Goal: Task Accomplishment & Management: Complete application form

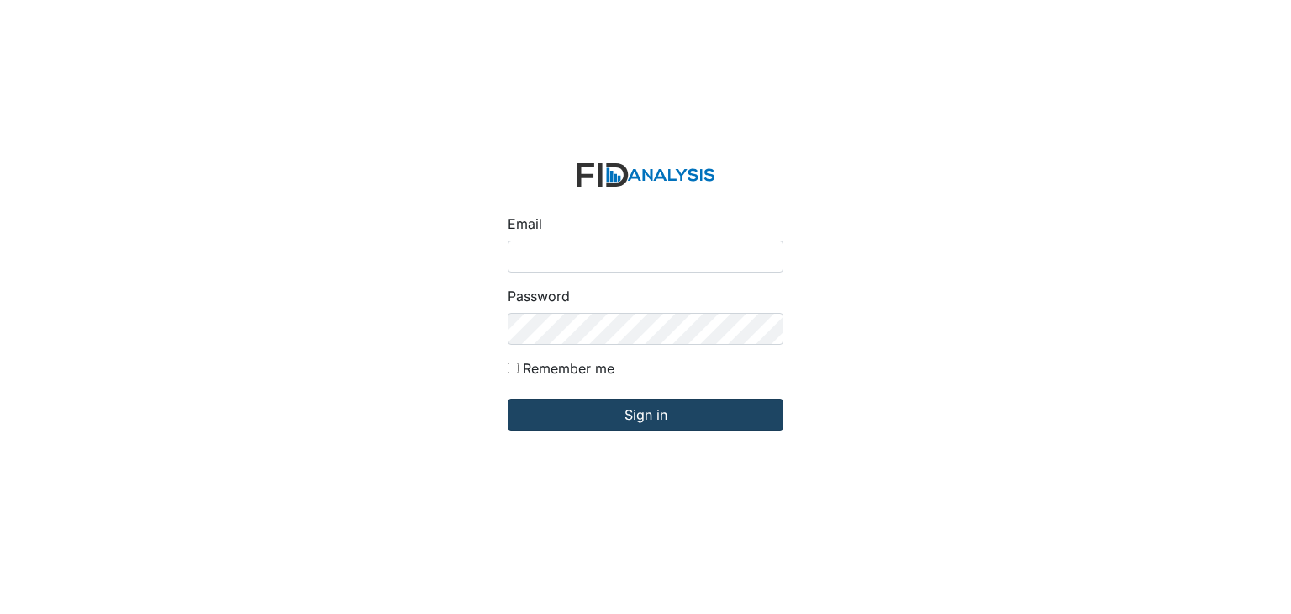
type input "[EMAIL_ADDRESS][DOMAIN_NAME]"
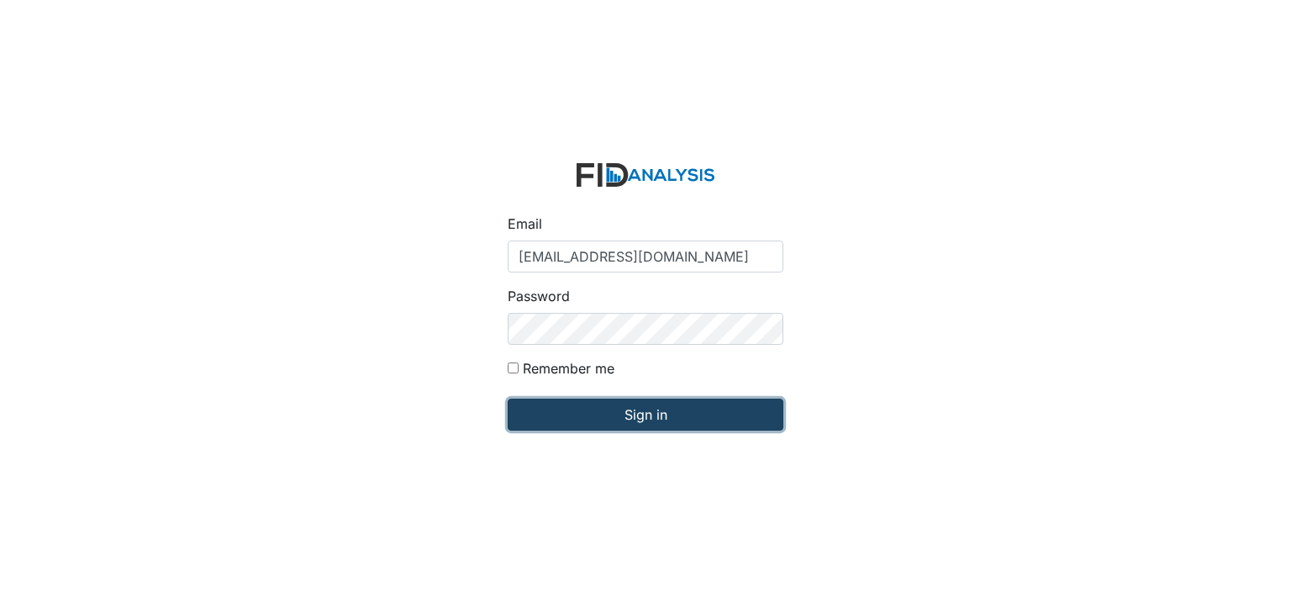
click at [570, 412] on input "Sign in" at bounding box center [646, 414] width 276 height 32
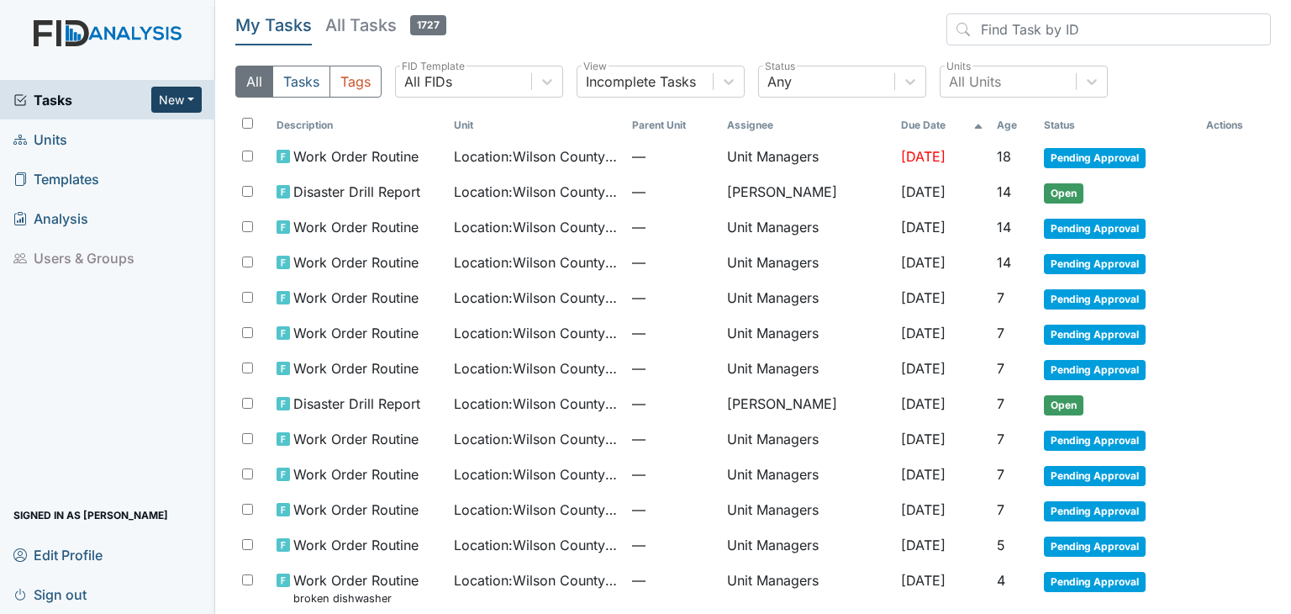
click at [180, 89] on button "New" at bounding box center [176, 100] width 50 height 26
click at [111, 140] on link "Form" at bounding box center [133, 134] width 133 height 27
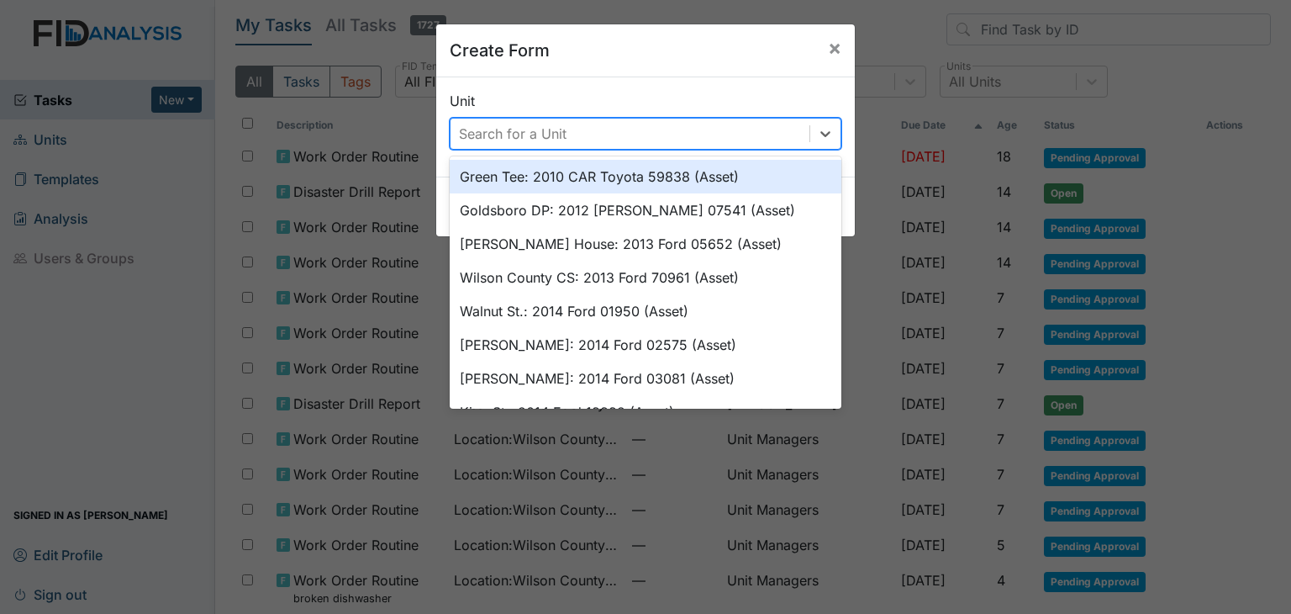
click at [506, 136] on div "Search for a Unit" at bounding box center [513, 134] width 108 height 20
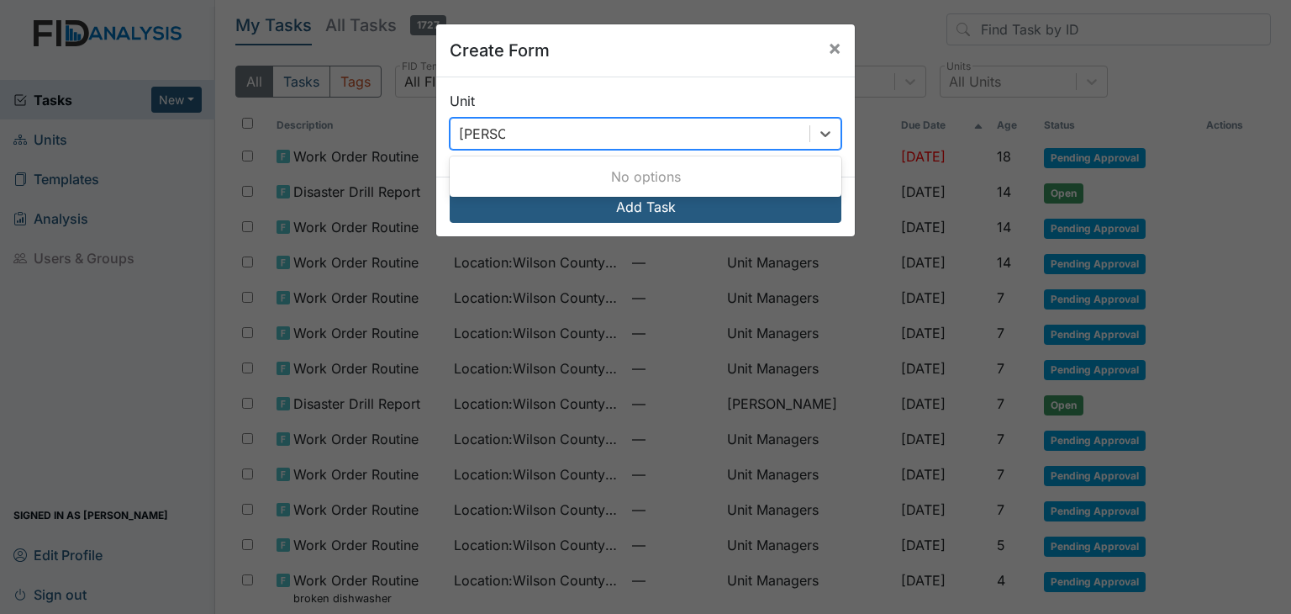
type input "wilso"
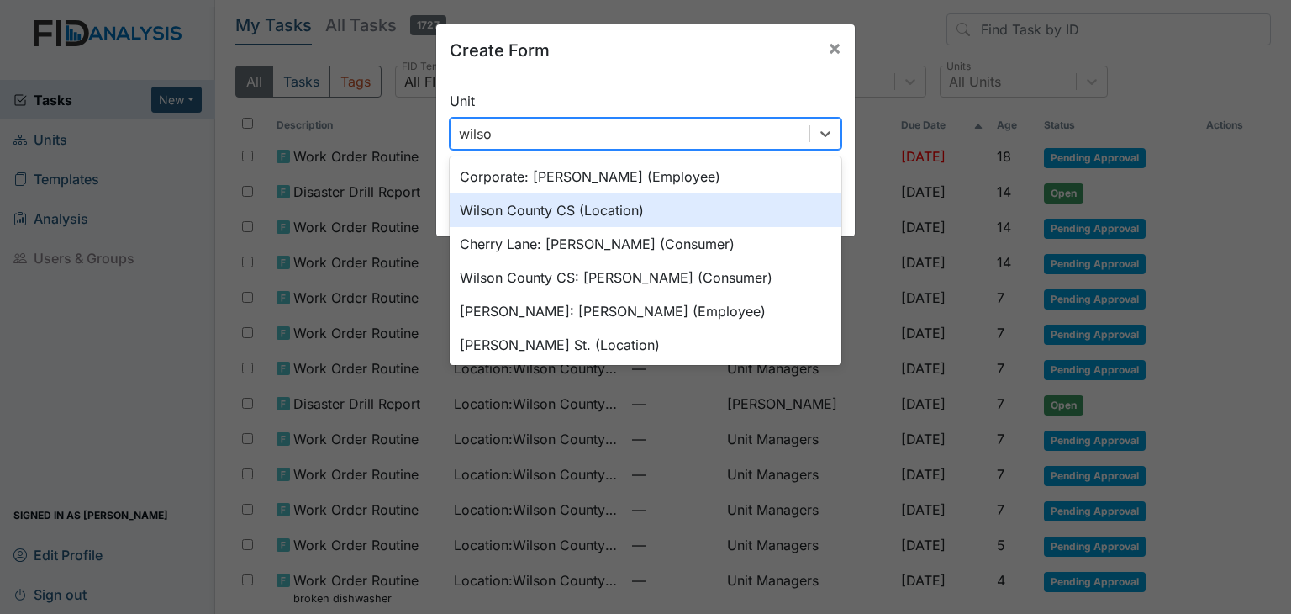
click at [516, 208] on div "Wilson County CS (Location)" at bounding box center [646, 210] width 392 height 34
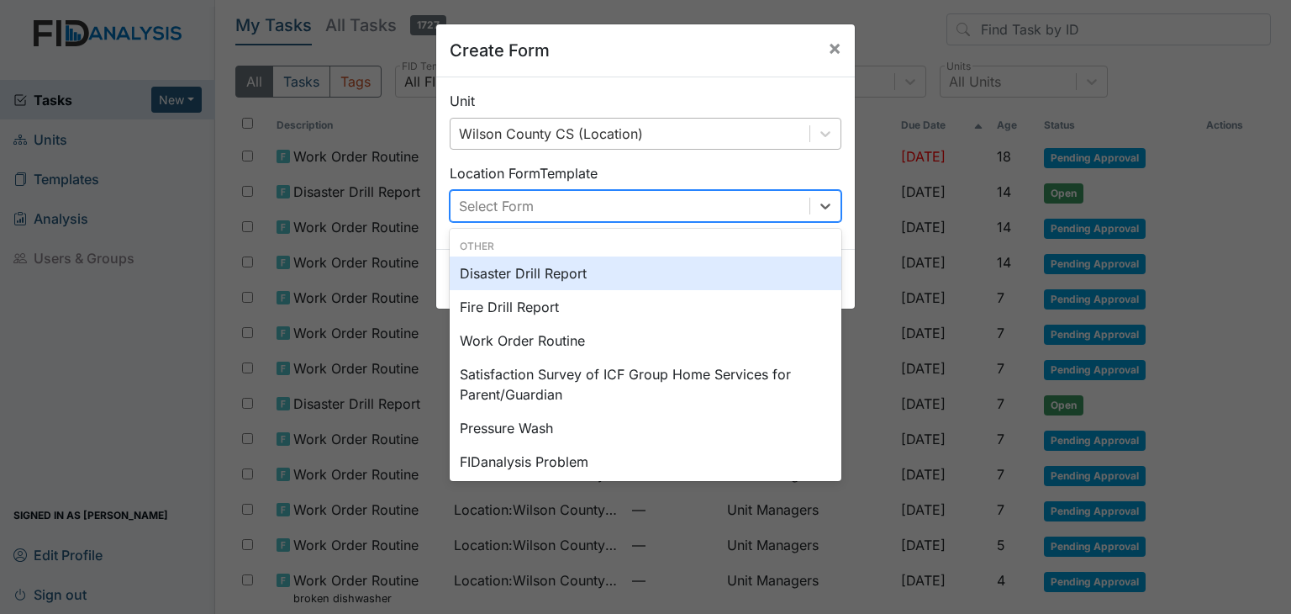
click at [523, 204] on div "Select Form" at bounding box center [496, 206] width 75 height 20
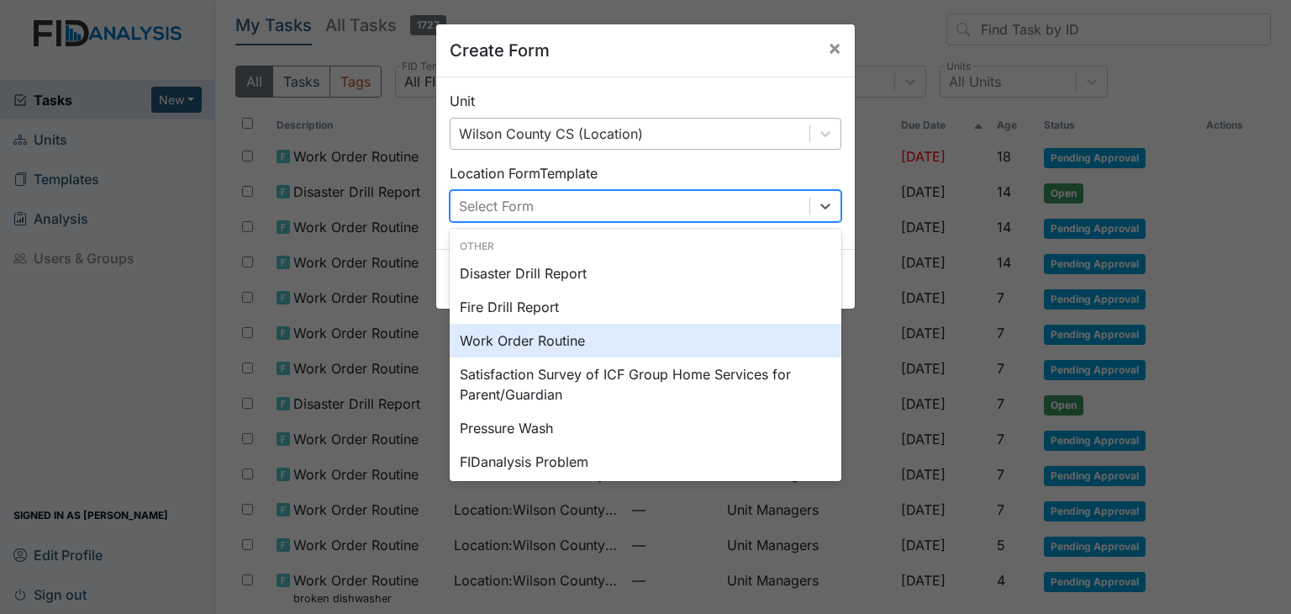
click at [529, 336] on div "Work Order Routine" at bounding box center [646, 341] width 392 height 34
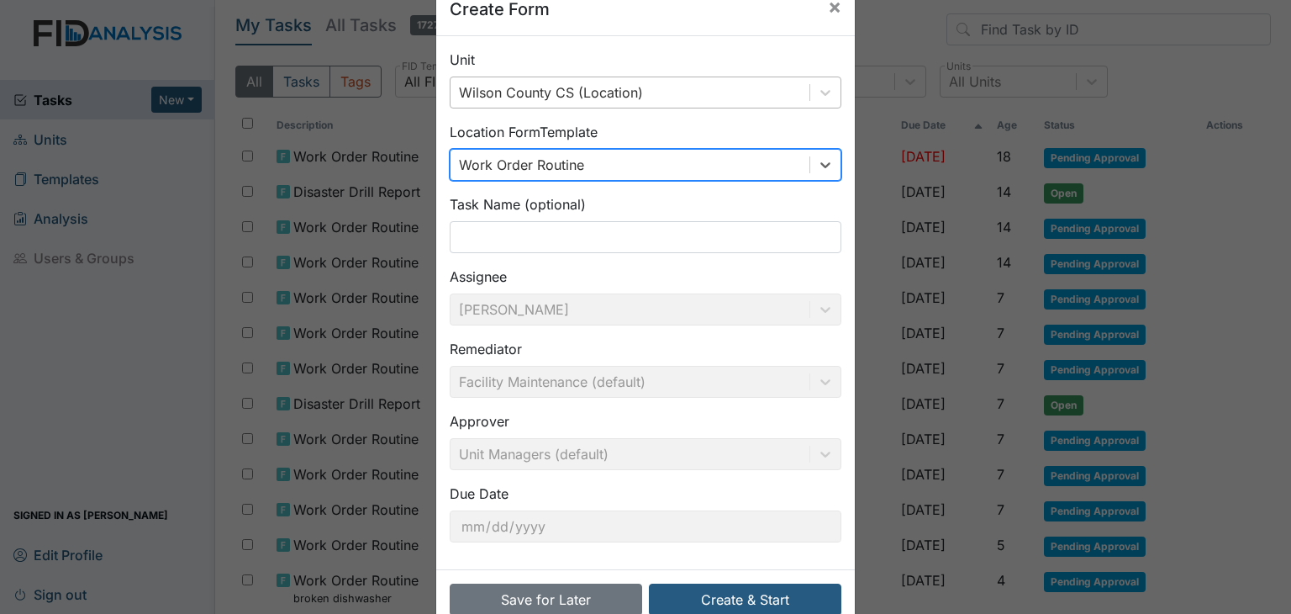
scroll to position [80, 0]
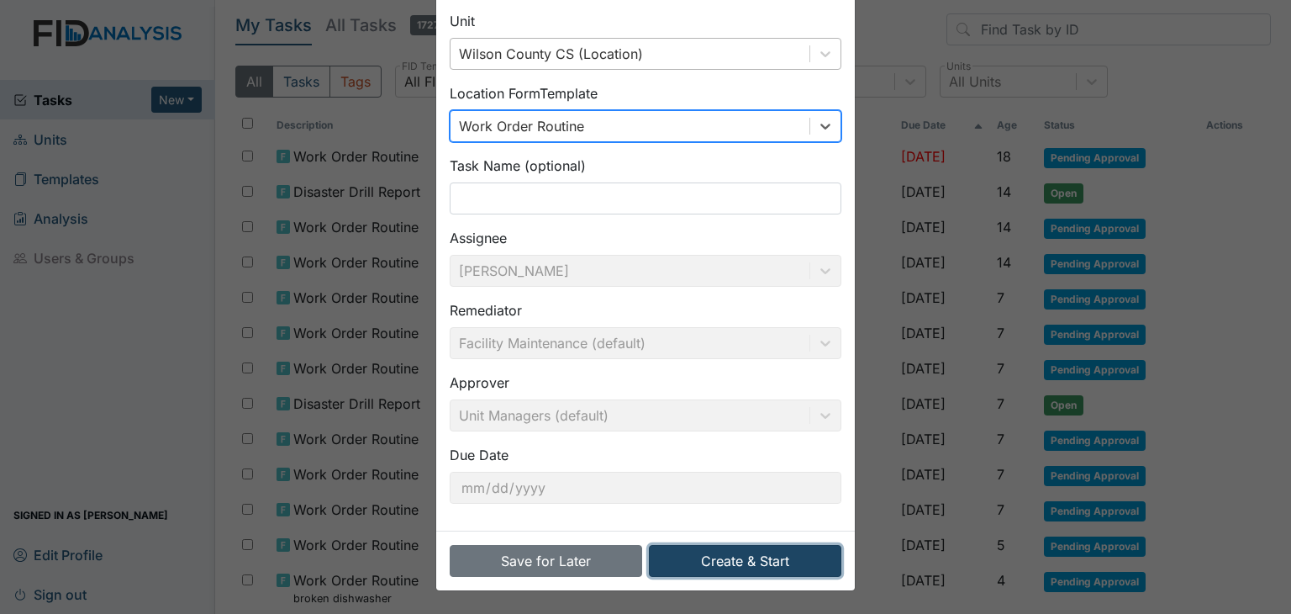
click at [726, 556] on button "Create & Start" at bounding box center [745, 561] width 192 height 32
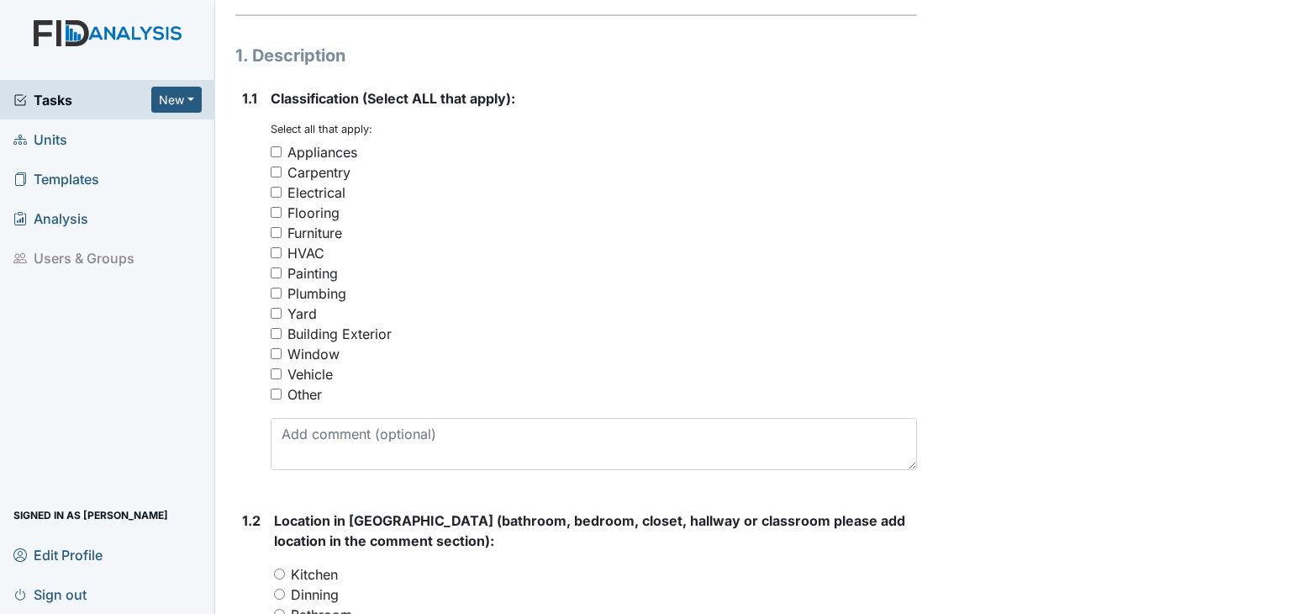
scroll to position [168, 0]
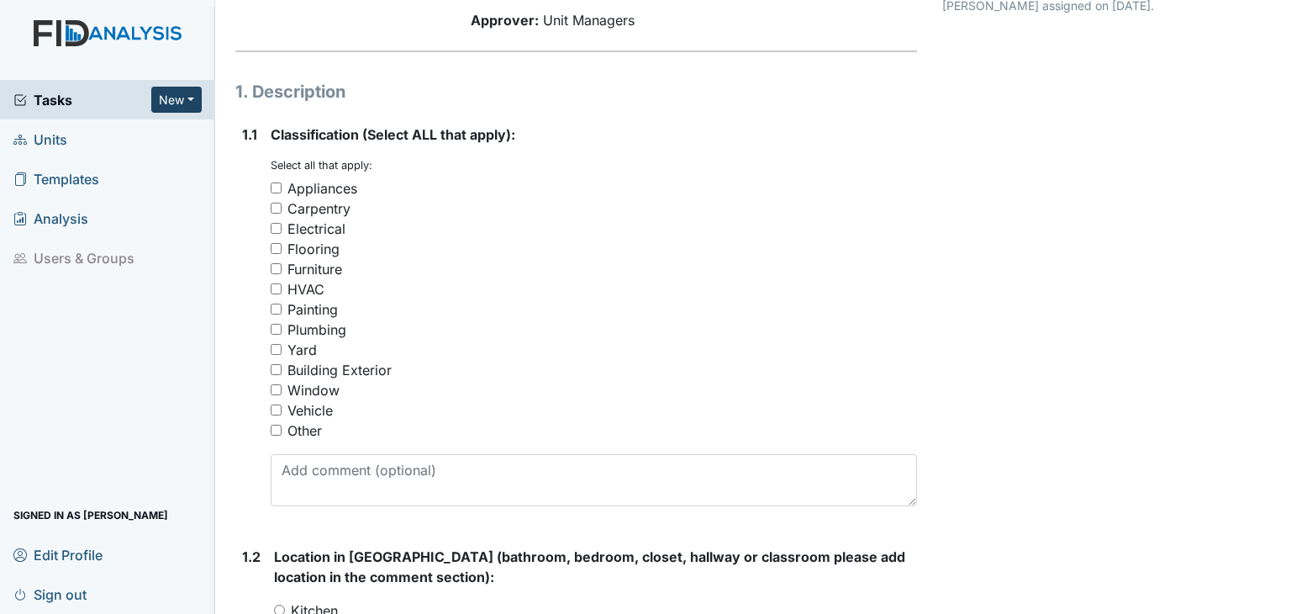
click at [184, 99] on button "New" at bounding box center [176, 100] width 50 height 26
click at [111, 129] on link "Form" at bounding box center [133, 134] width 133 height 27
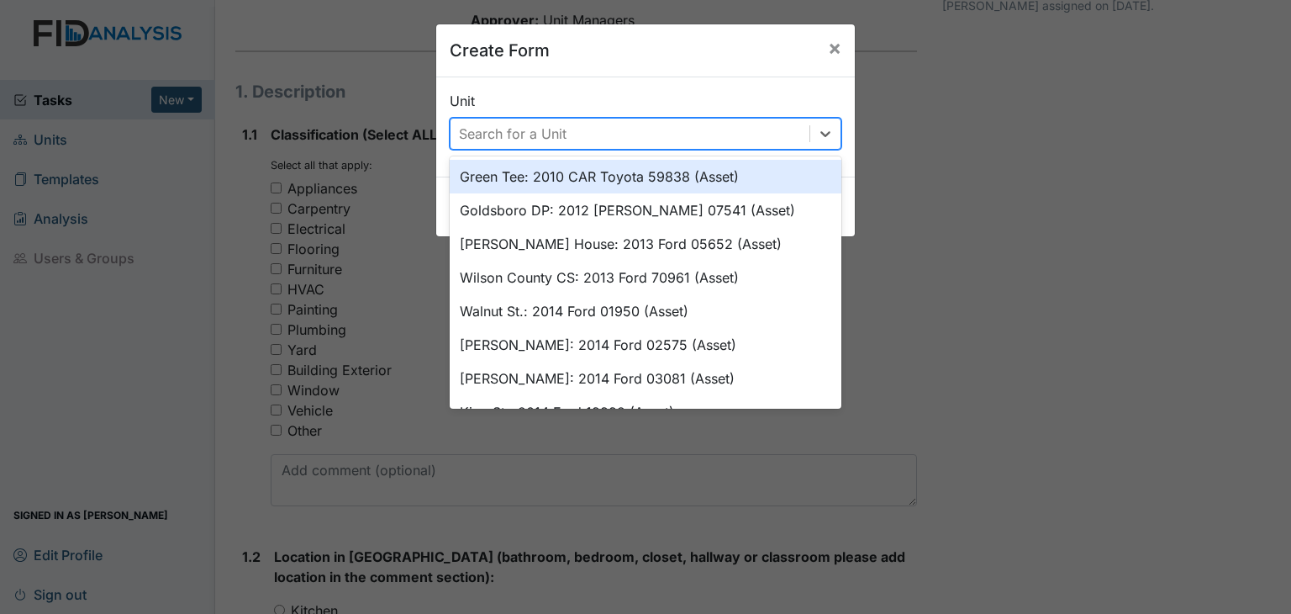
click at [477, 128] on div "Search for a Unit" at bounding box center [513, 134] width 108 height 20
drag, startPoint x: 530, startPoint y: 123, endPoint x: 528, endPoint y: 133, distance: 10.2
click at [530, 125] on div "Search for a Unit" at bounding box center [513, 134] width 108 height 20
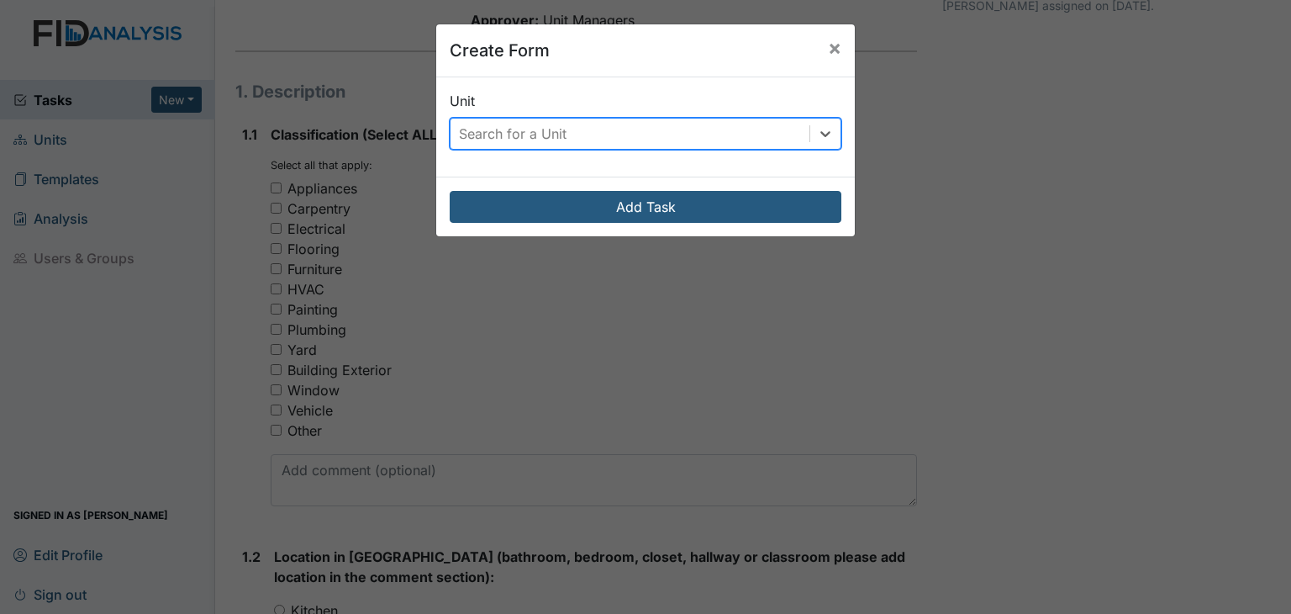
click at [547, 125] on div "Search for a Unit" at bounding box center [630, 134] width 359 height 30
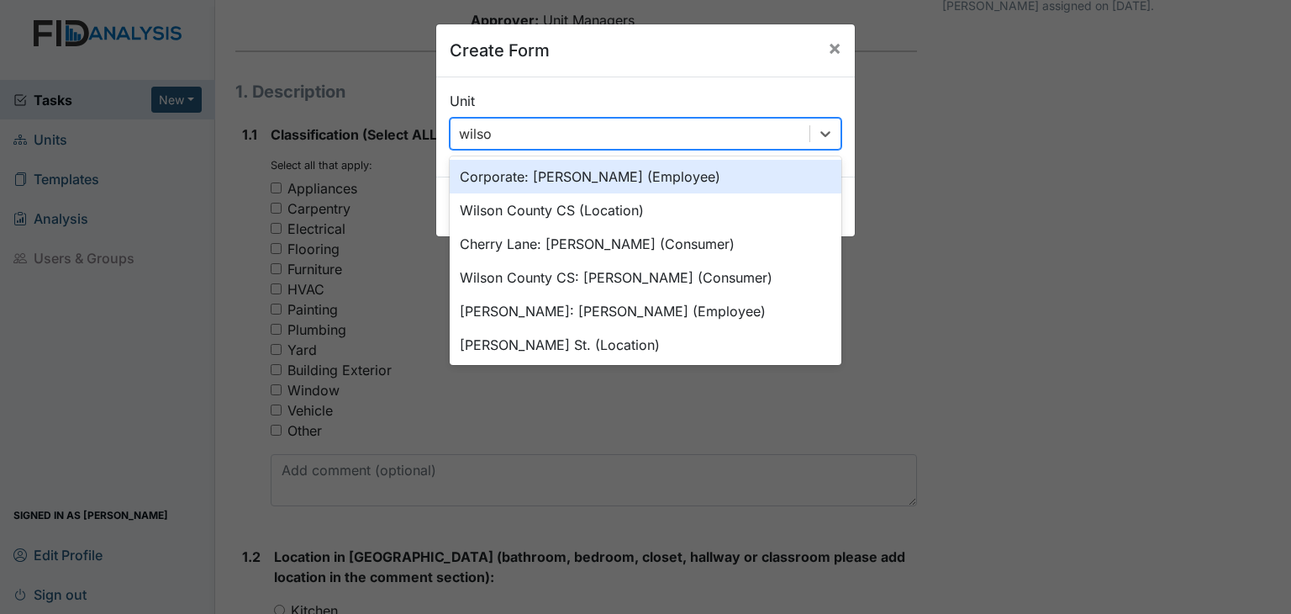
type input "wilson"
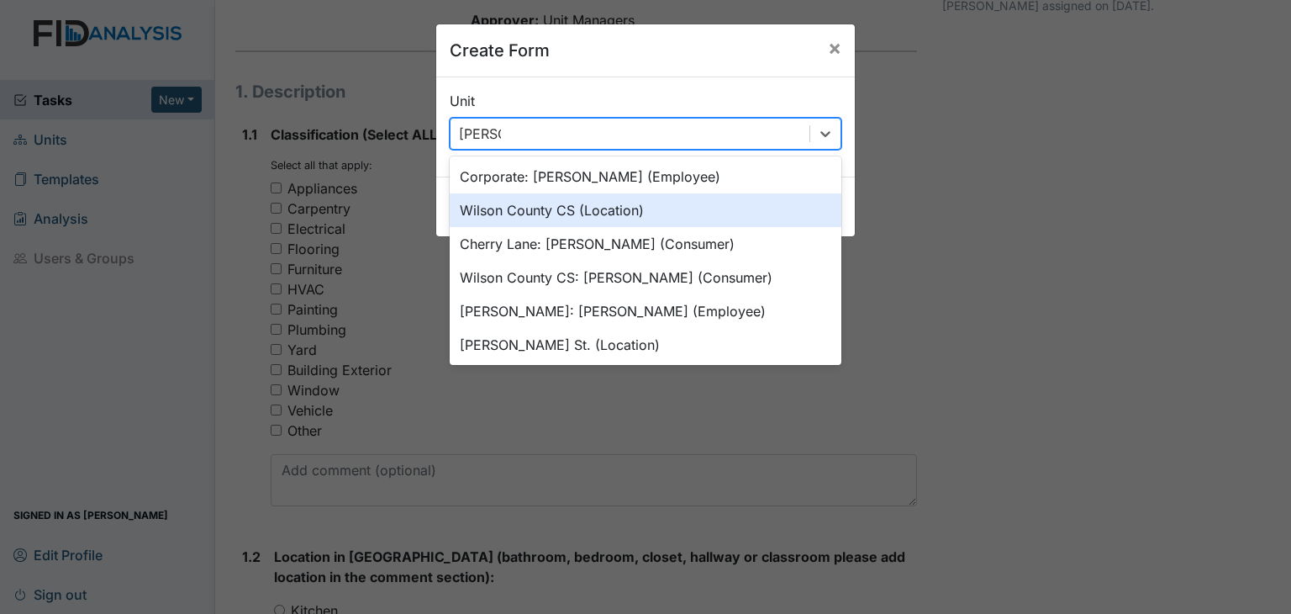
click at [563, 212] on div "Wilson County CS (Location)" at bounding box center [646, 210] width 392 height 34
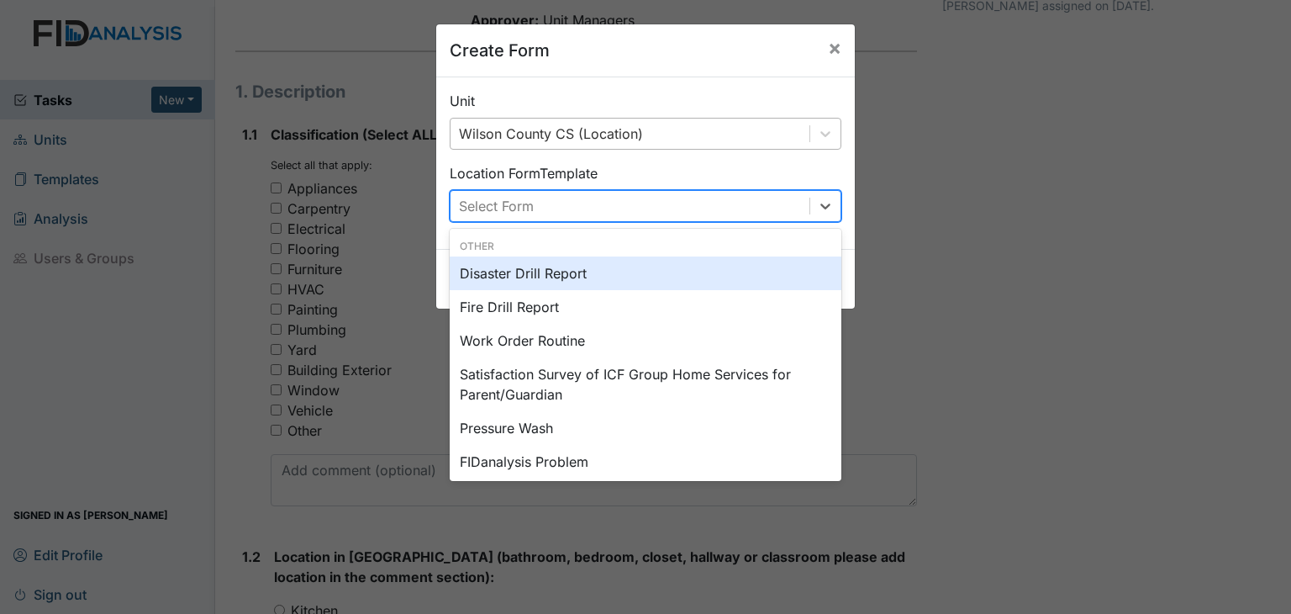
click at [571, 203] on div "Select Form" at bounding box center [630, 206] width 359 height 30
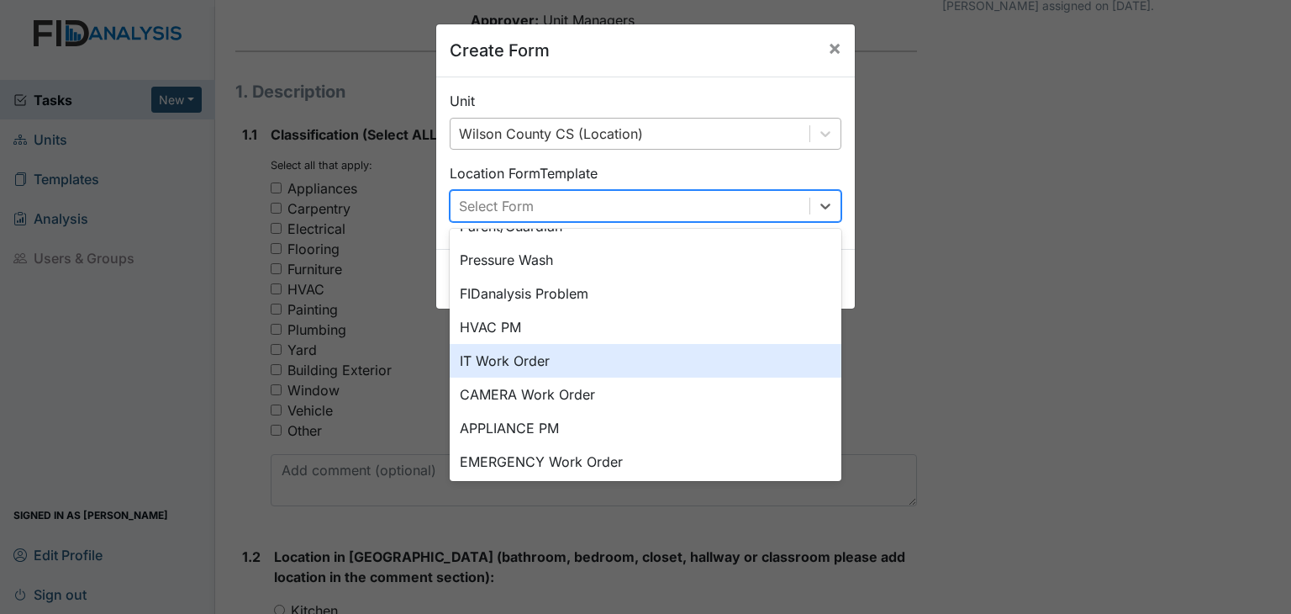
click at [544, 361] on div "IT Work Order" at bounding box center [646, 361] width 392 height 34
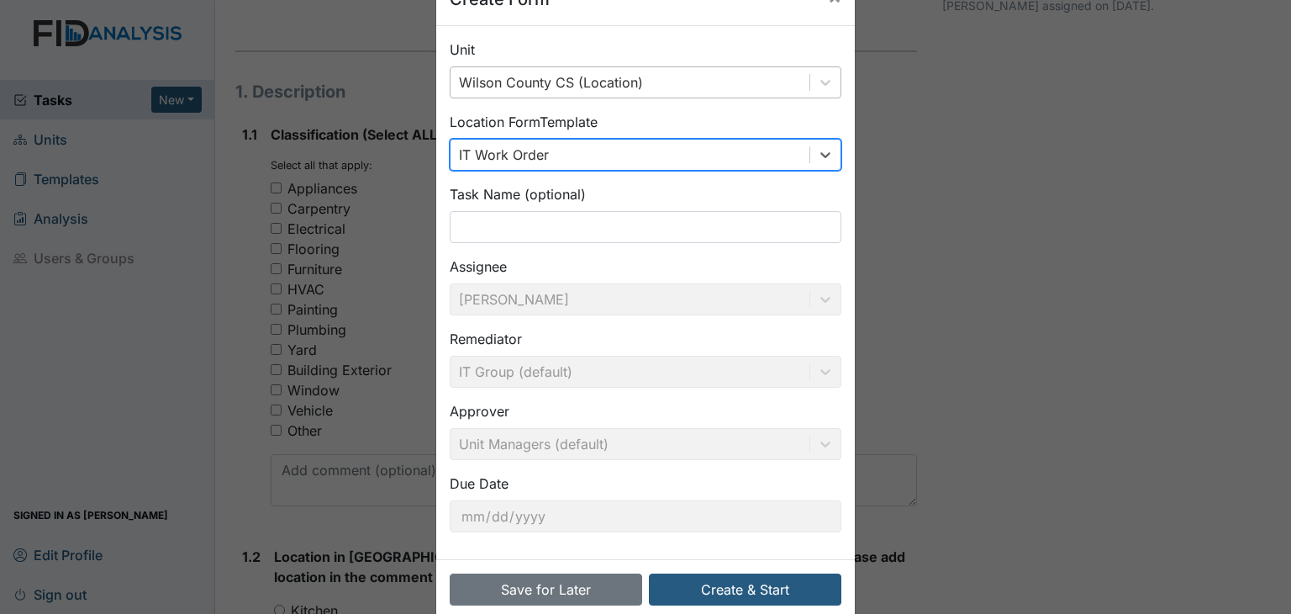
scroll to position [80, 0]
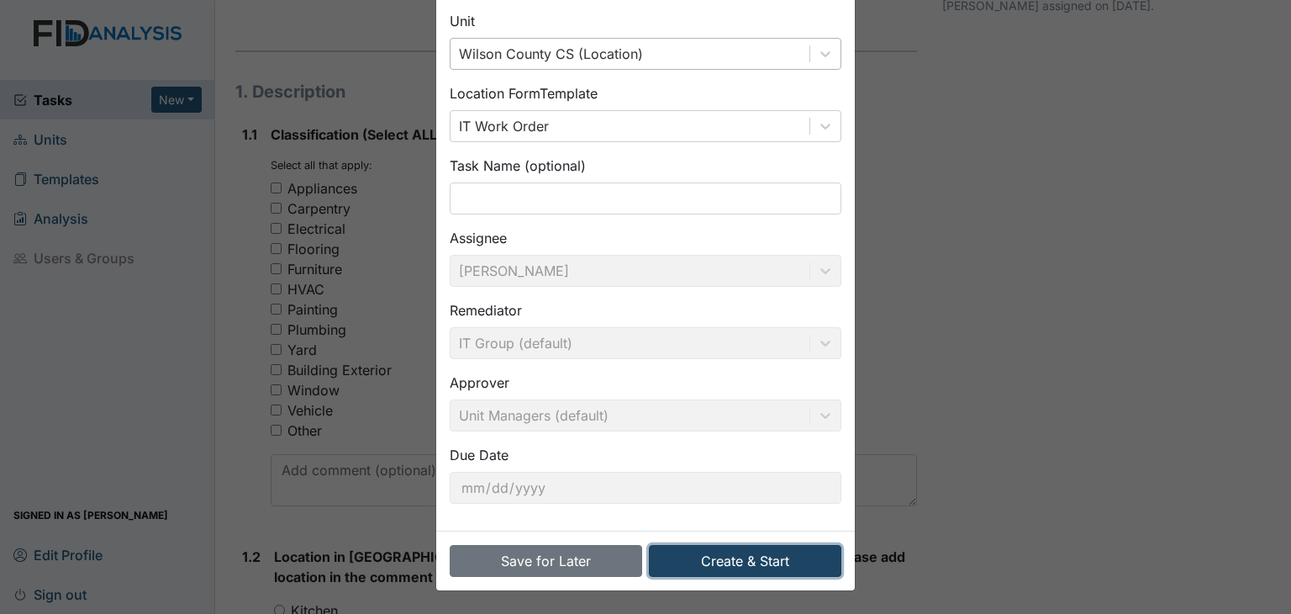
click at [736, 564] on button "Create & Start" at bounding box center [745, 561] width 192 height 32
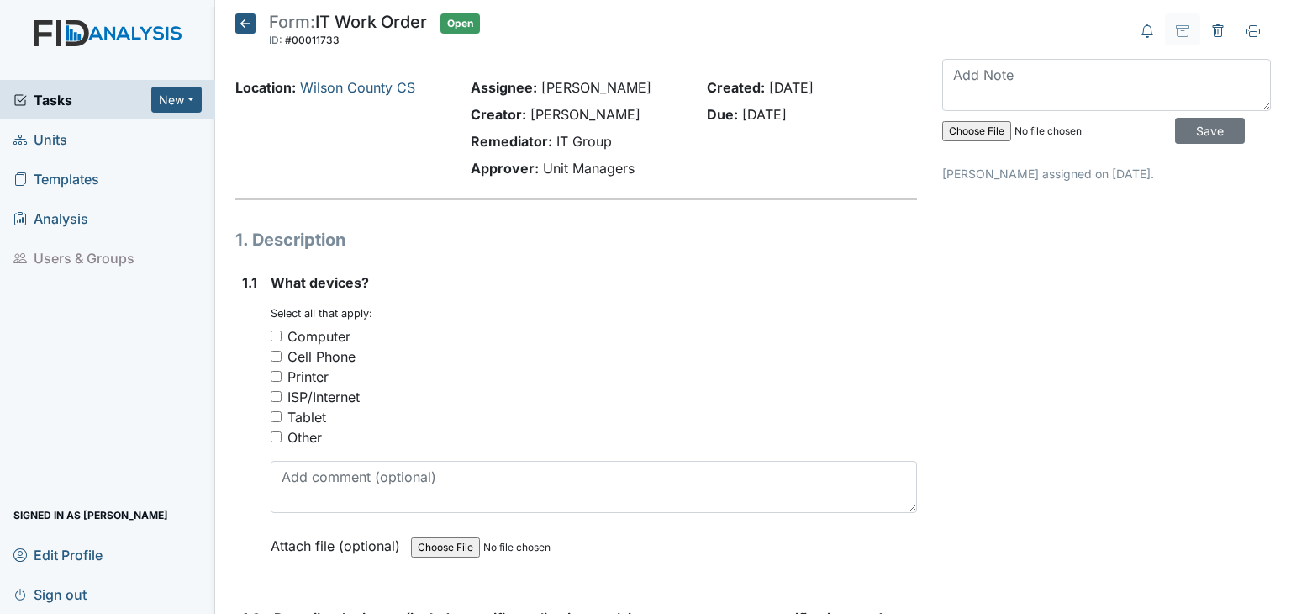
click at [272, 377] on input "Printer" at bounding box center [276, 376] width 11 height 11
checkbox input "true"
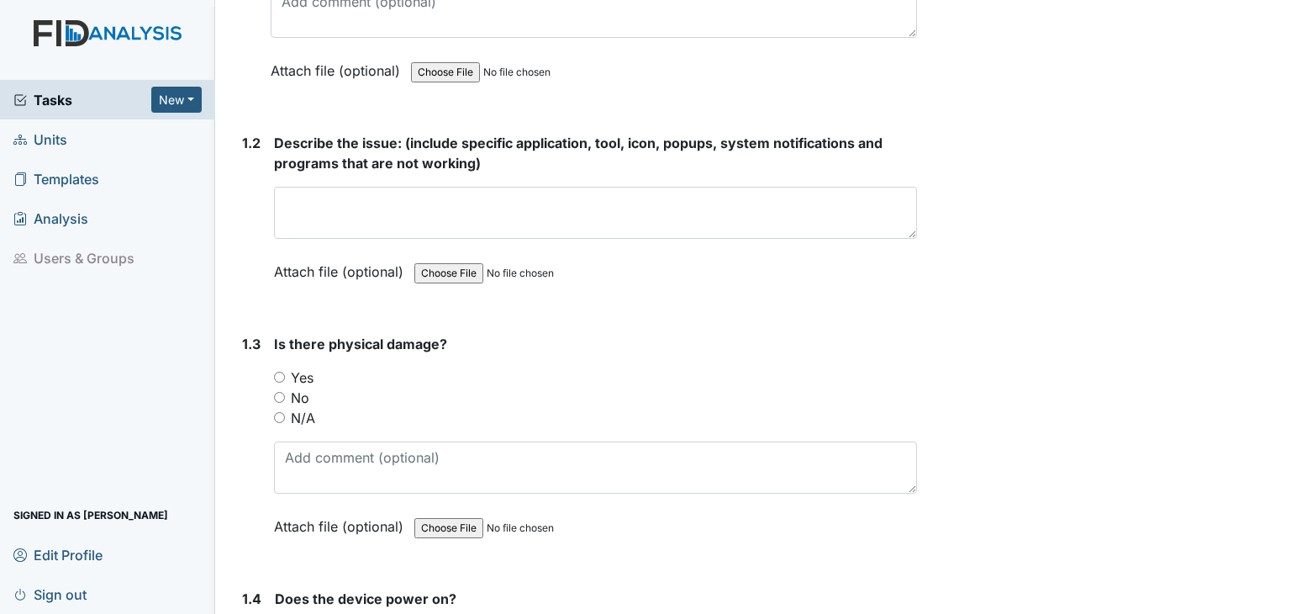
scroll to position [504, 0]
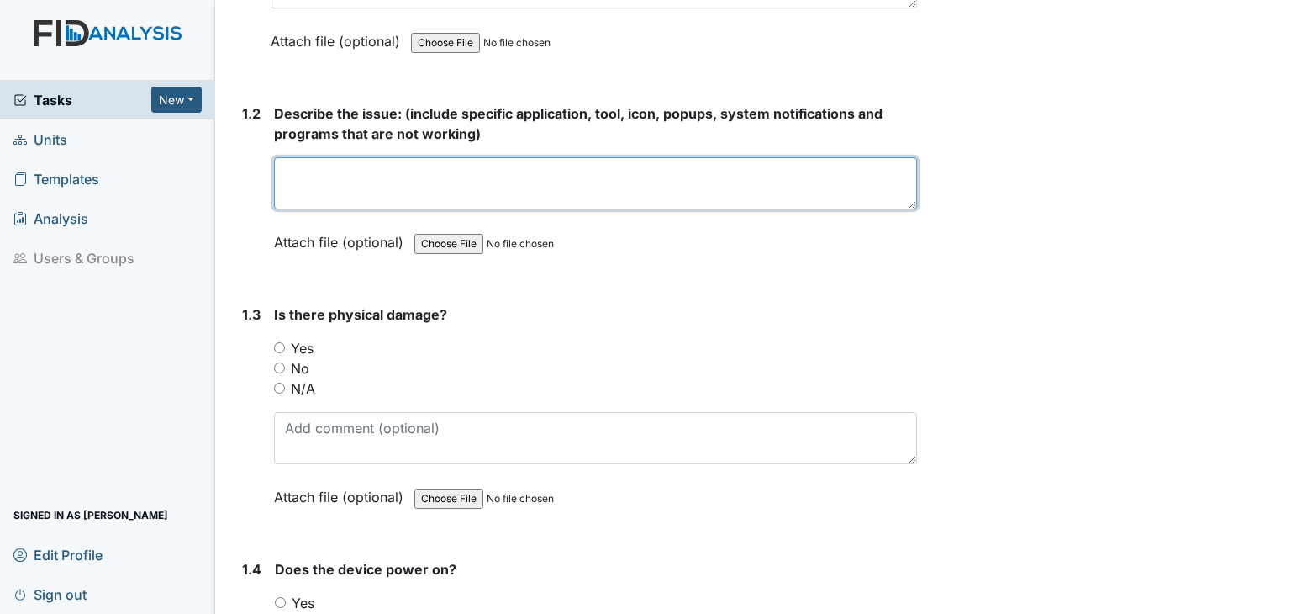
click at [384, 173] on textarea at bounding box center [595, 183] width 643 height 52
click at [389, 157] on textarea "P" at bounding box center [595, 183] width 643 height 52
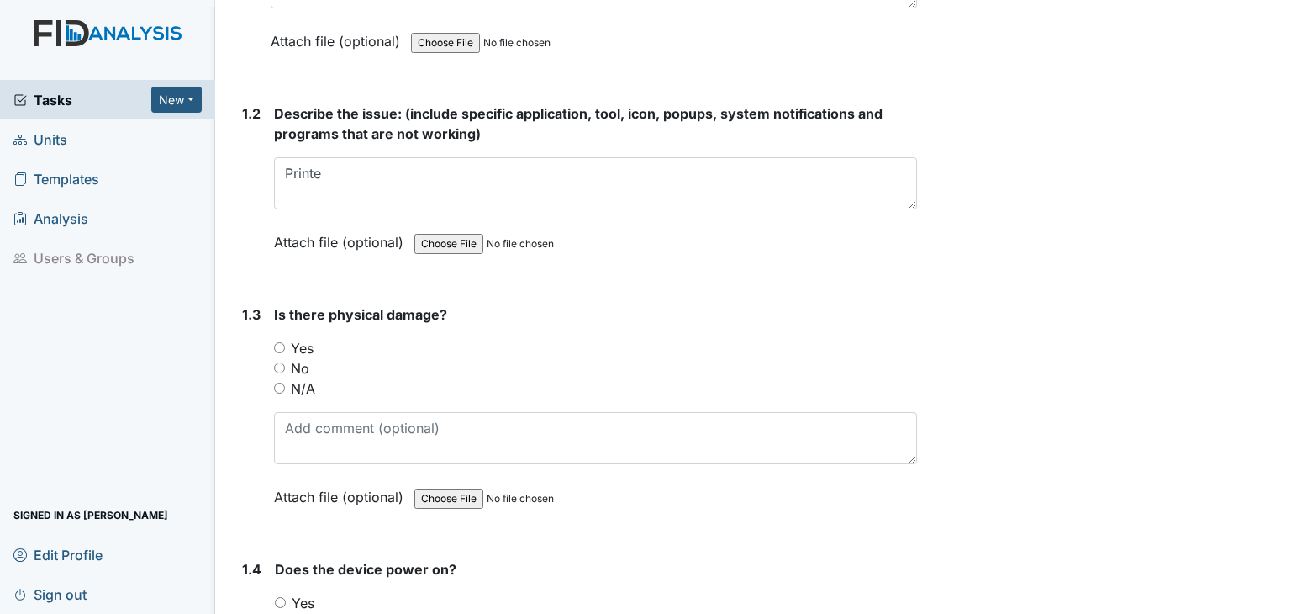
click at [415, 147] on div "Describe the issue: (include specific application, tool, icon, popups, system n…" at bounding box center [595, 183] width 643 height 161
click at [416, 145] on div "Describe the issue: (include specific application, tool, icon, popups, system n…" at bounding box center [595, 183] width 643 height 161
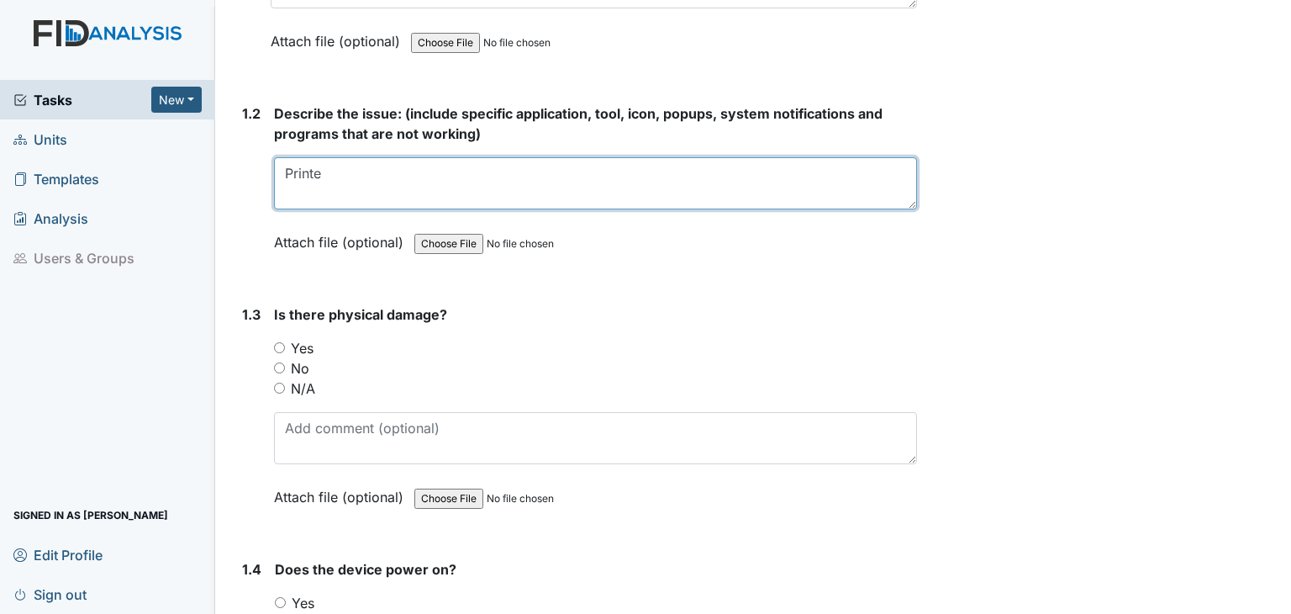
click at [366, 171] on textarea "Printe" at bounding box center [595, 183] width 643 height 52
click at [366, 176] on textarea "Printe" at bounding box center [595, 183] width 643 height 52
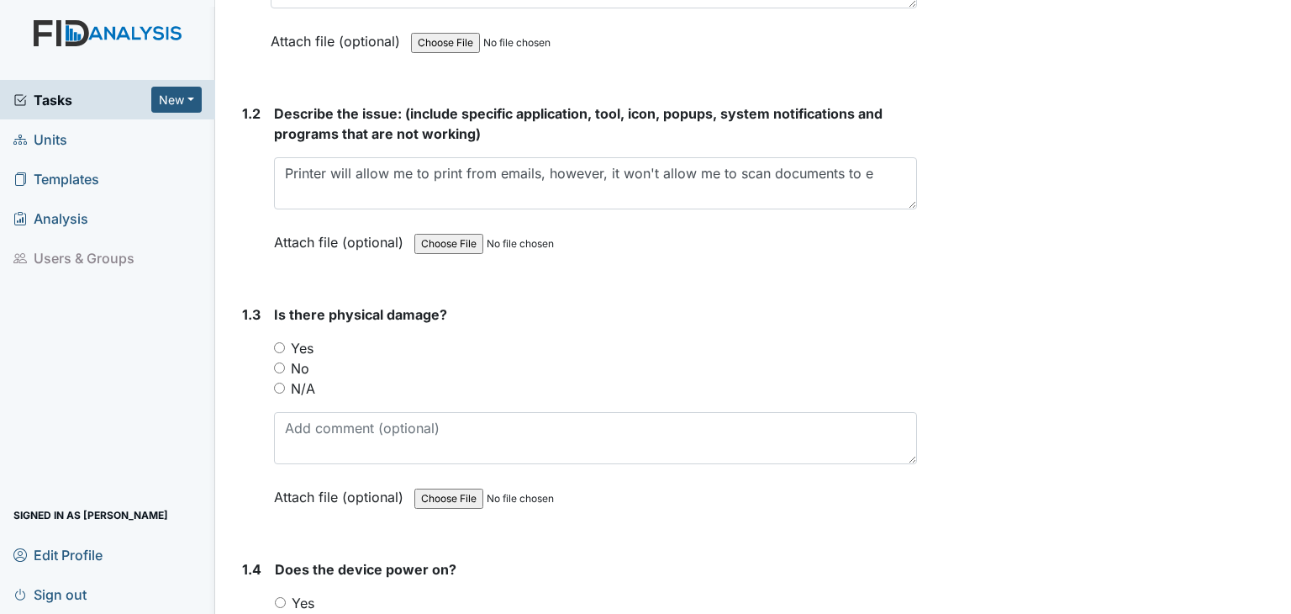
click at [392, 145] on div "Describe the issue: (include specific application, tool, icon, popups, system n…" at bounding box center [595, 183] width 643 height 161
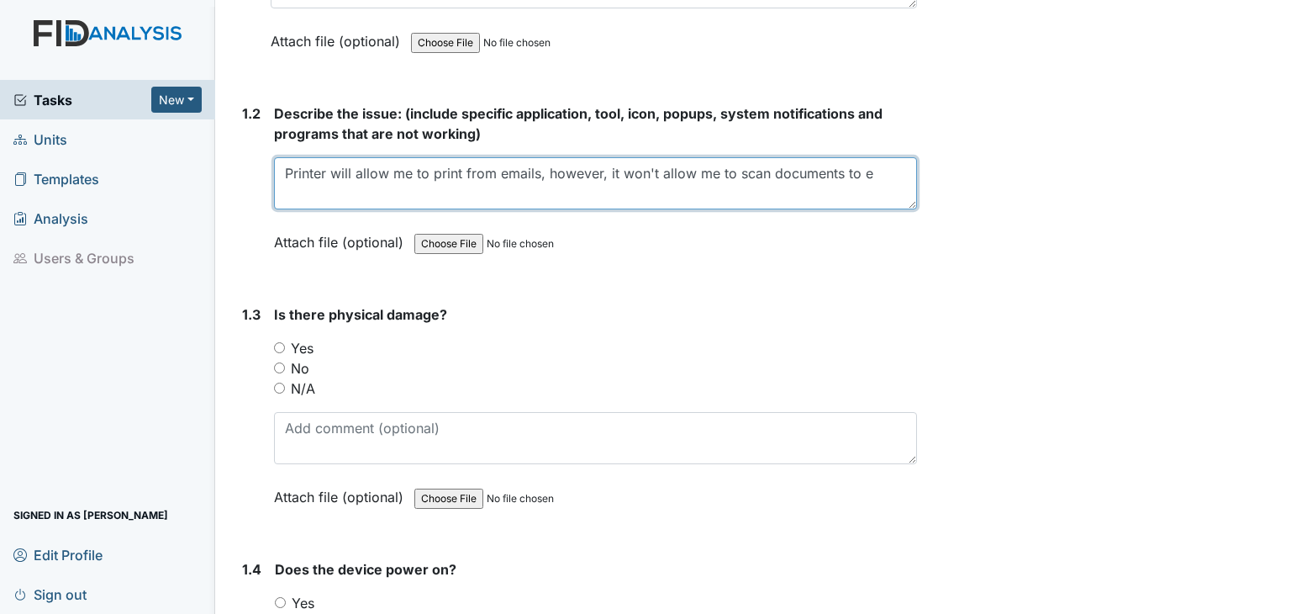
click at [871, 173] on textarea "Printer will allow me to print from emails, however, it won't allow me to scan …" at bounding box center [595, 183] width 643 height 52
click at [876, 188] on textarea "Printer will allow me to print from emails, however, it won't allow me to scan …" at bounding box center [595, 183] width 643 height 52
click at [319, 193] on textarea "Printer will allow me to print from emails, however, it won't allow me to scan …" at bounding box center [595, 183] width 643 height 52
click at [327, 191] on textarea "Printer will allow me to print from emails, however, it won't allow me to scan …" at bounding box center [595, 183] width 643 height 52
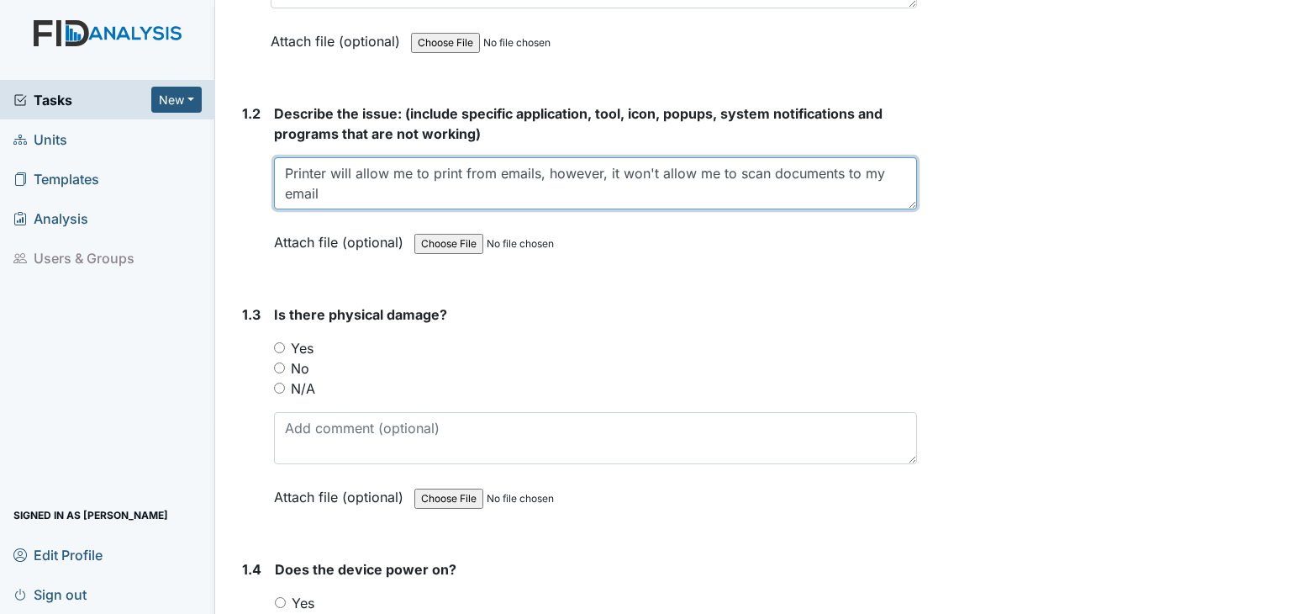
click at [368, 183] on textarea "Printer will allow me to print from emails, however, it won't allow me to scan …" at bounding box center [595, 183] width 643 height 52
click at [652, 191] on textarea "Printer will allow me to print from emails, however, it won't allow me to scan …" at bounding box center [595, 183] width 643 height 52
click at [353, 194] on textarea "Printer will allow me to print from emails, however, it won't allow me to scan …" at bounding box center [595, 183] width 643 height 52
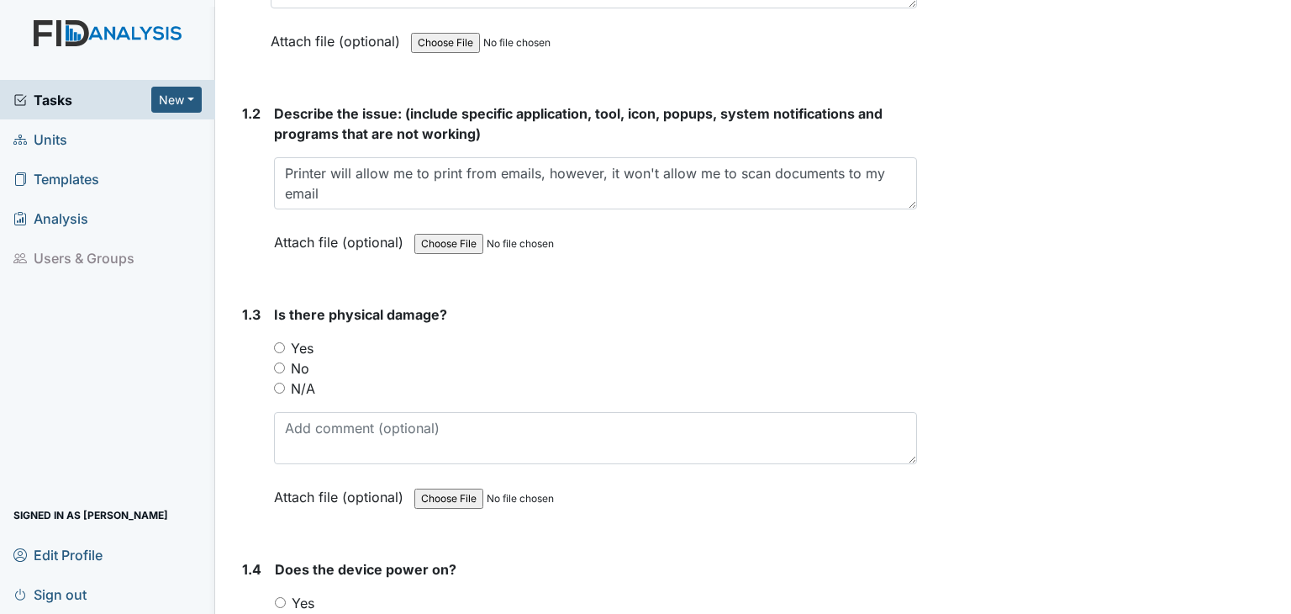
click at [343, 229] on label "Attach file (optional)" at bounding box center [342, 237] width 136 height 29
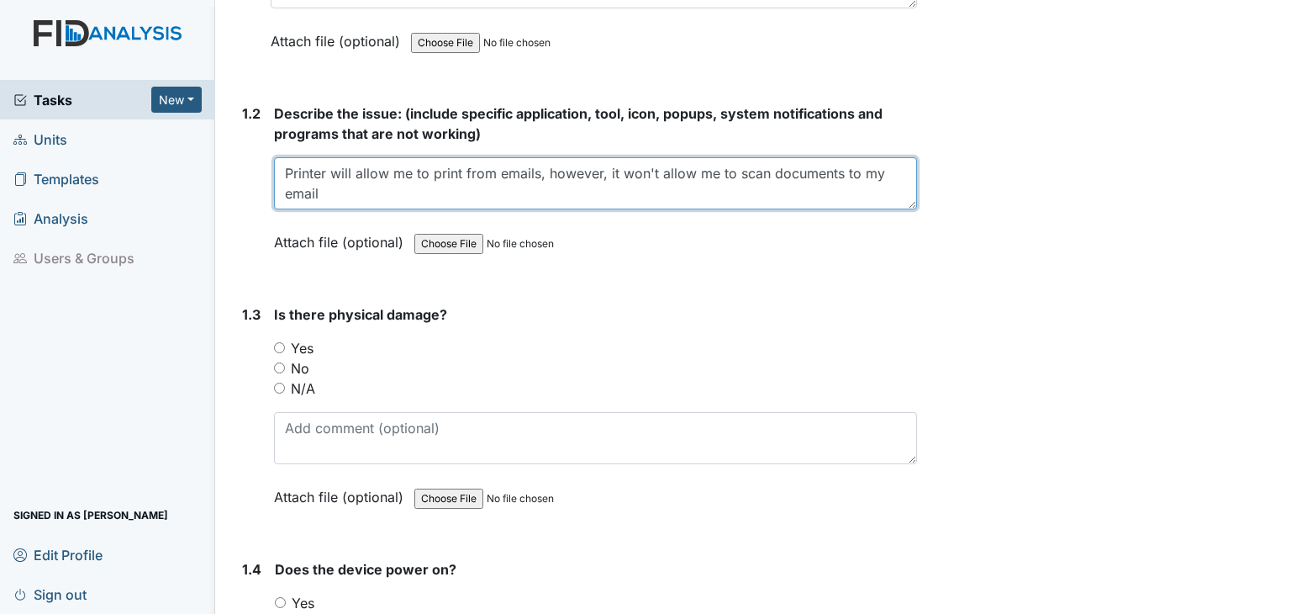
click at [349, 203] on textarea "Printer will allow me to print from emails, however, it won't allow me to scan …" at bounding box center [595, 183] width 643 height 52
type textarea "Printer will allow me to print from emails, however, it won't allow me to scan …"
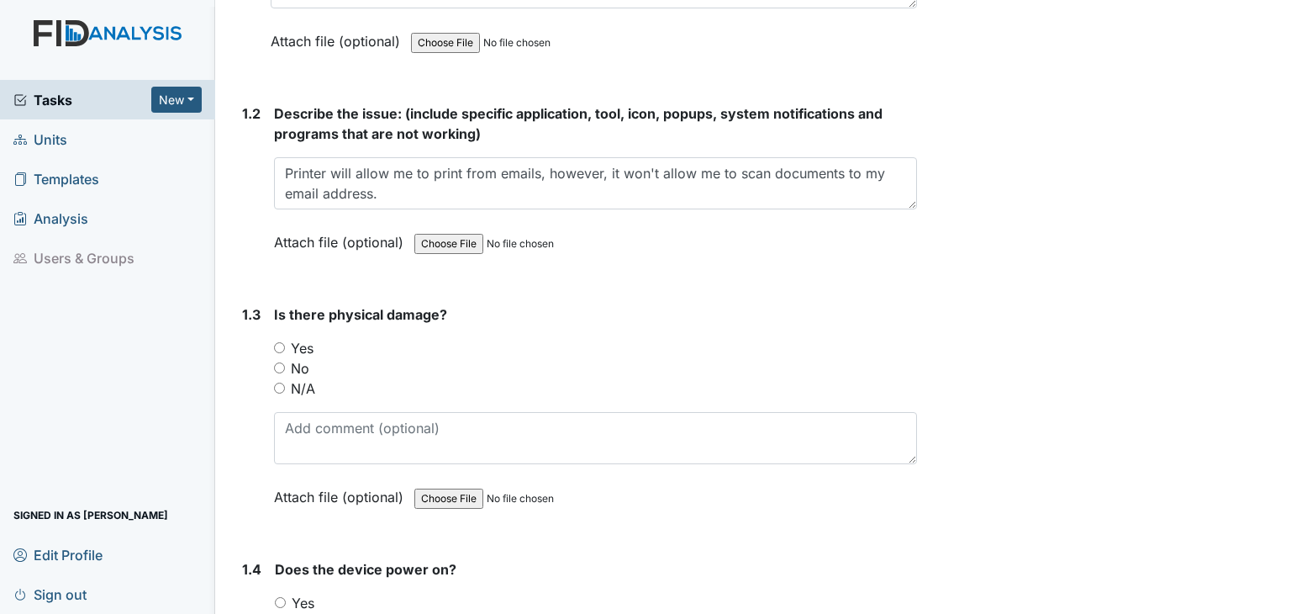
click at [277, 366] on input "No" at bounding box center [279, 367] width 11 height 11
radio input "true"
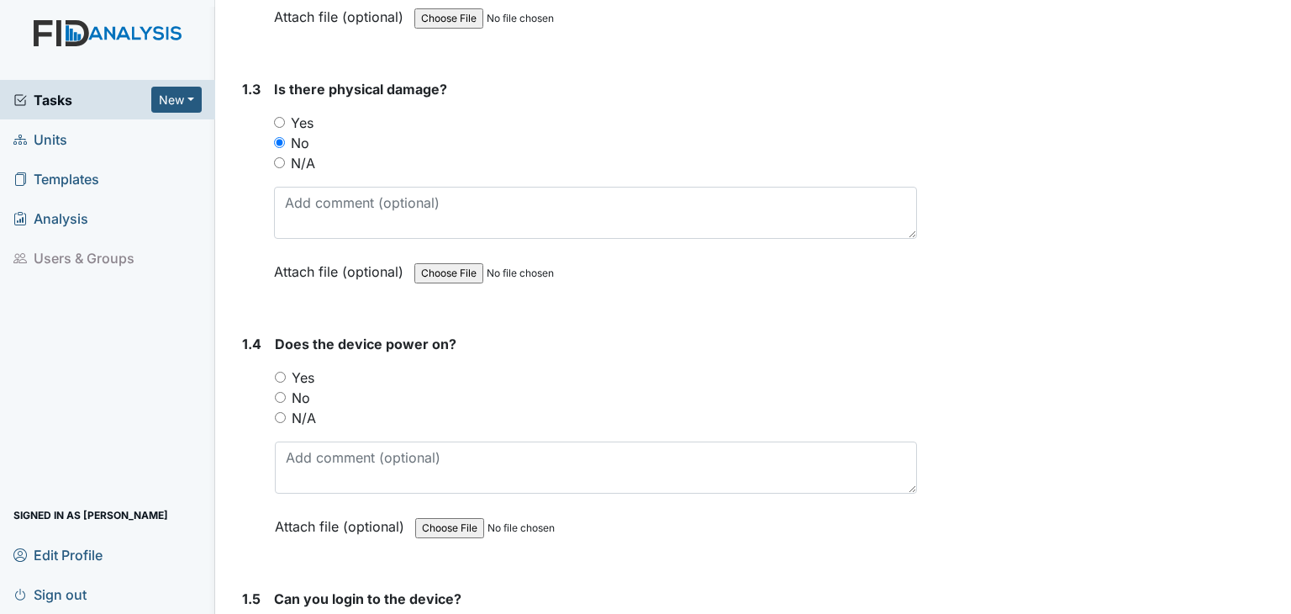
scroll to position [756, 0]
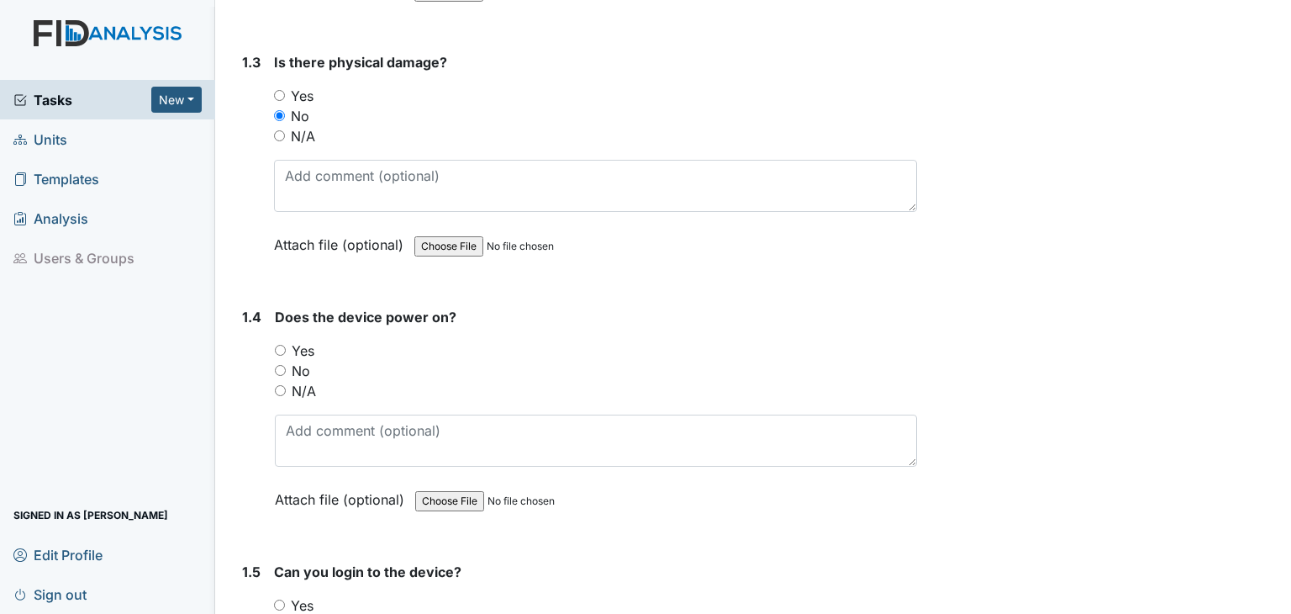
click at [283, 347] on input "Yes" at bounding box center [280, 350] width 11 height 11
radio input "true"
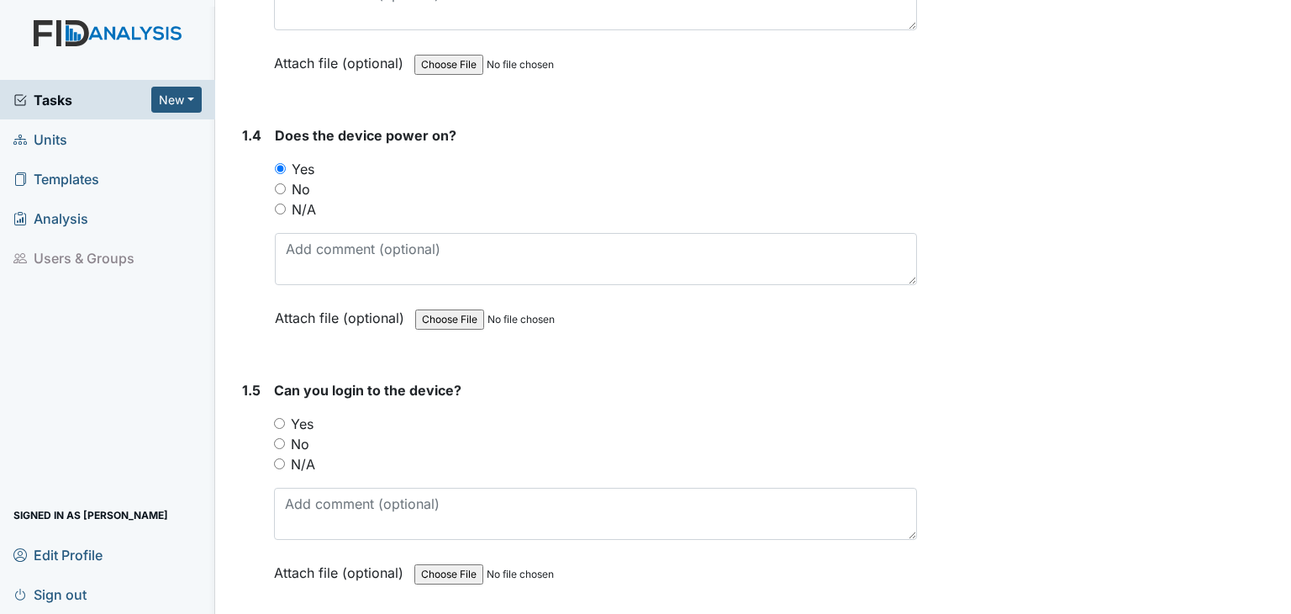
scroll to position [1009, 0]
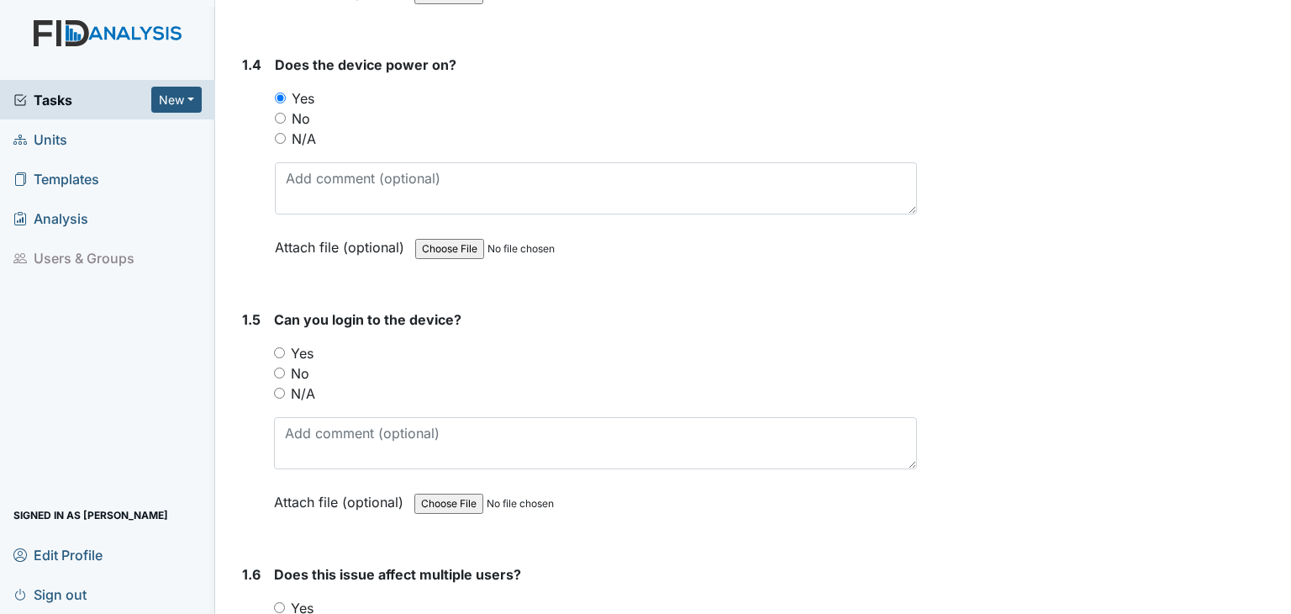
drag, startPoint x: 282, startPoint y: 381, endPoint x: 281, endPoint y: 391, distance: 10.2
click at [282, 383] on div "N/A" at bounding box center [595, 393] width 643 height 20
drag, startPoint x: 280, startPoint y: 390, endPoint x: 313, endPoint y: 396, distance: 33.3
click at [282, 391] on input "N/A" at bounding box center [279, 392] width 11 height 11
radio input "true"
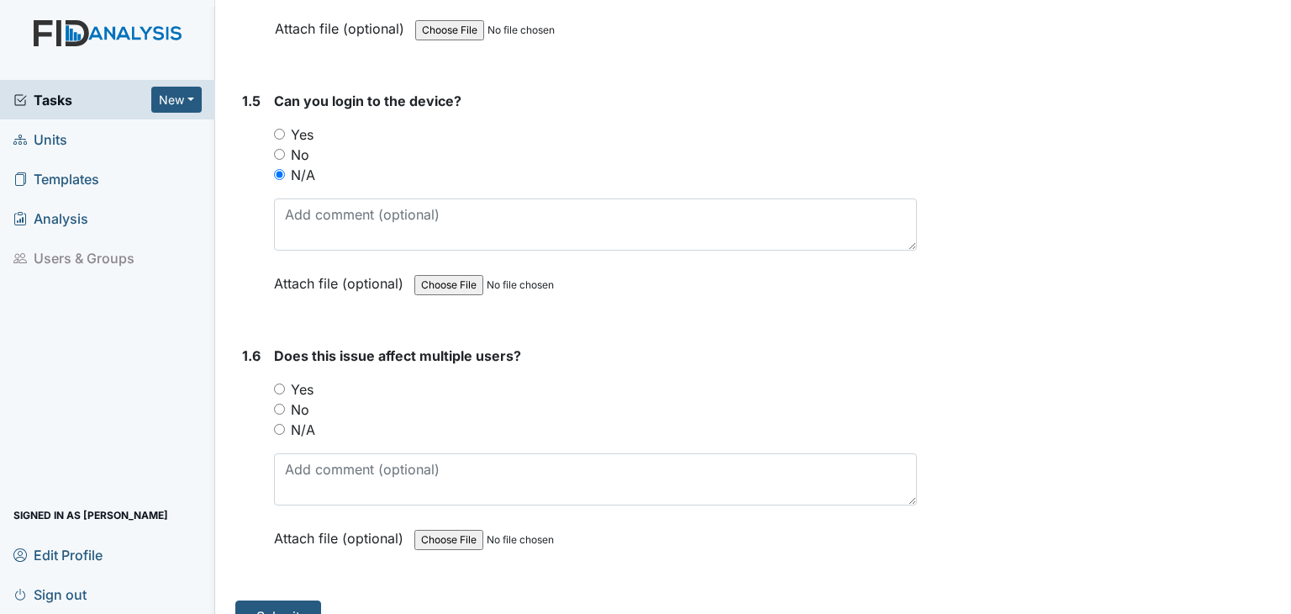
scroll to position [1254, 0]
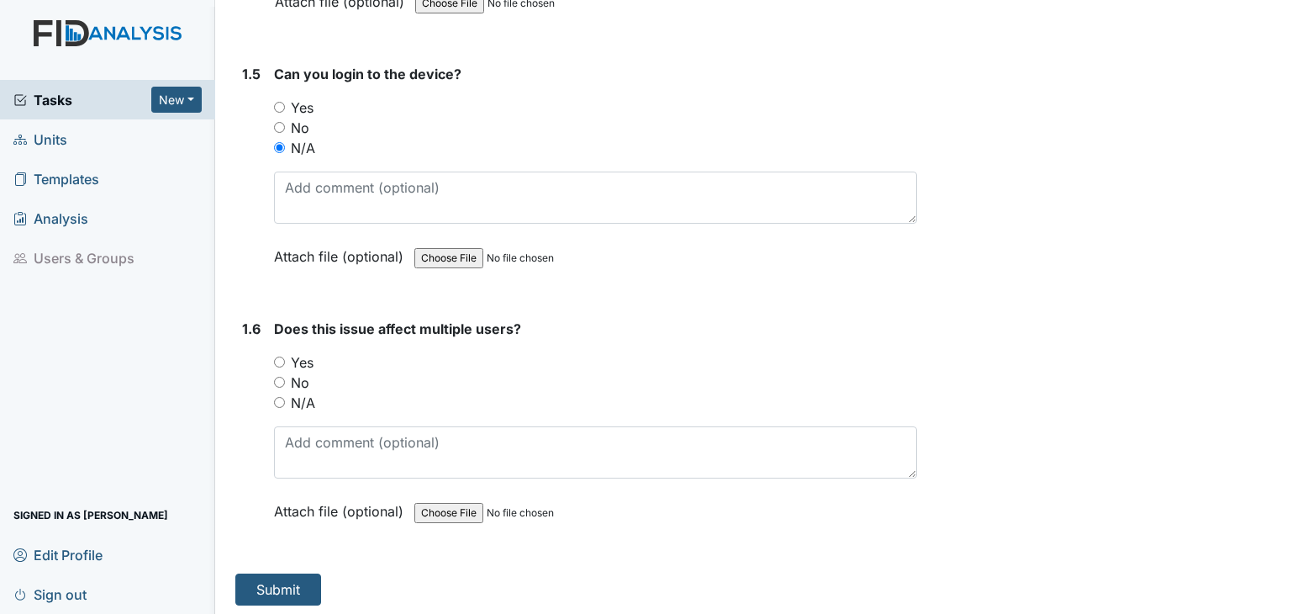
click at [279, 360] on input "Yes" at bounding box center [279, 361] width 11 height 11
radio input "true"
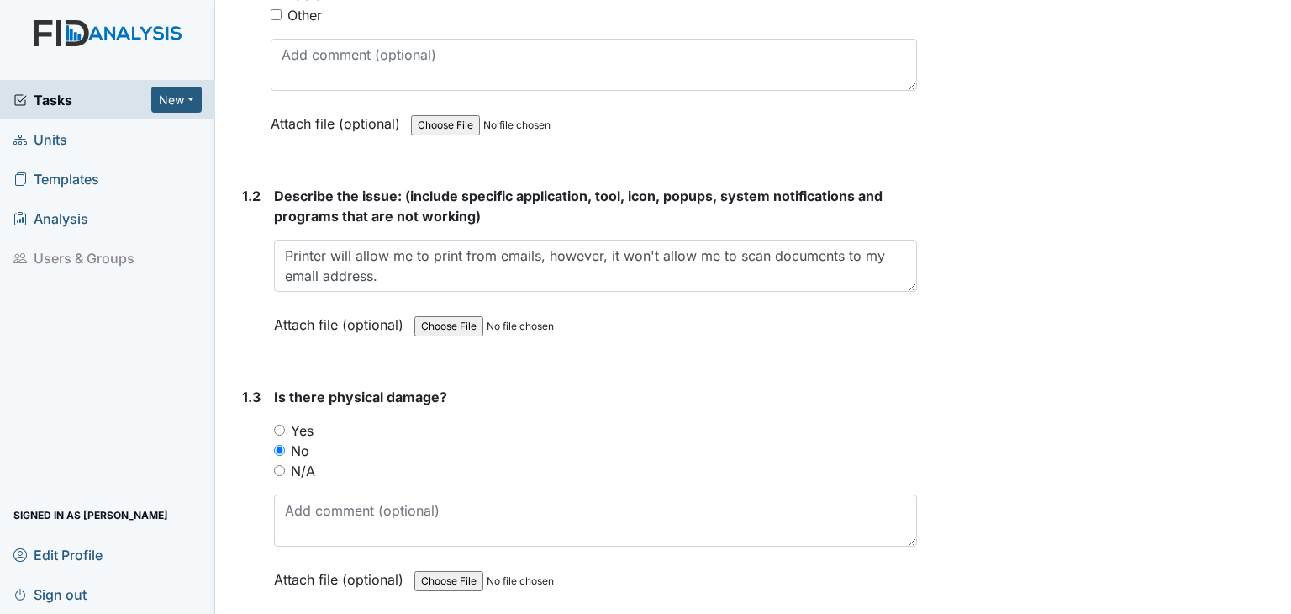
scroll to position [414, 0]
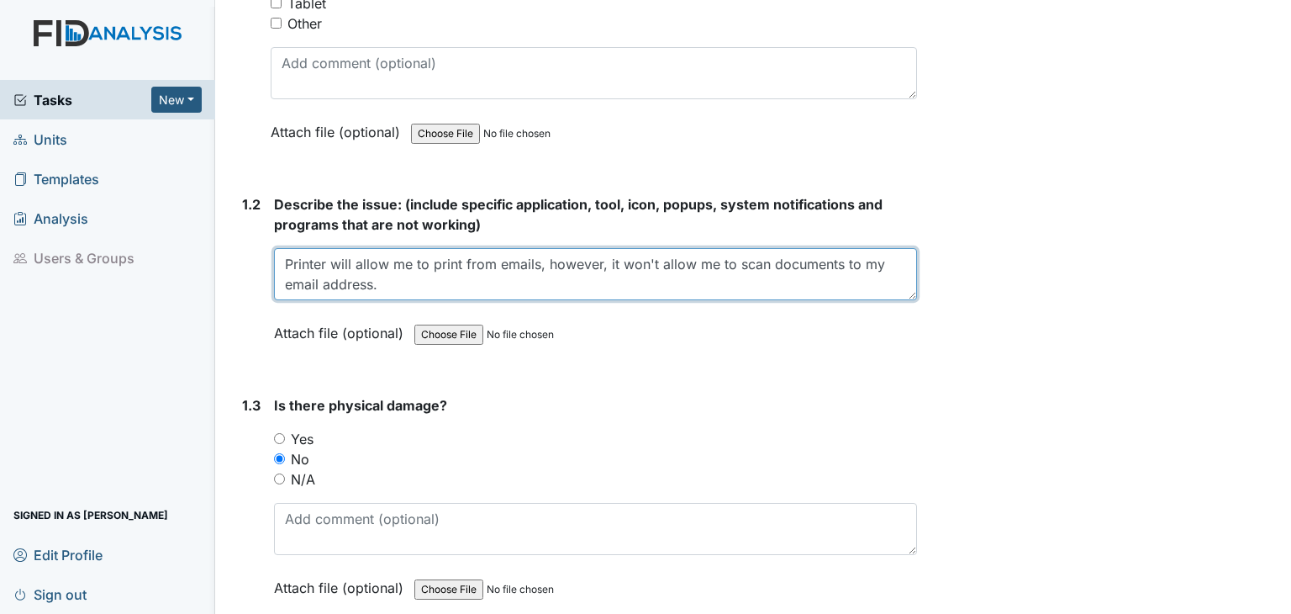
click at [398, 285] on textarea "Printer will allow me to print from emails, however, it won't allow me to scan …" at bounding box center [595, 274] width 643 height 52
click at [397, 290] on textarea "Printer will allow me to print from emails, however, it won't allow me to scan …" at bounding box center [595, 274] width 643 height 52
click at [383, 271] on textarea "Printer will allow me to print from emails, however, it won't allow me to scan …" at bounding box center [595, 274] width 643 height 52
type textarea "Printer will allowme to print from emails, however, it won't allow me to scan d…"
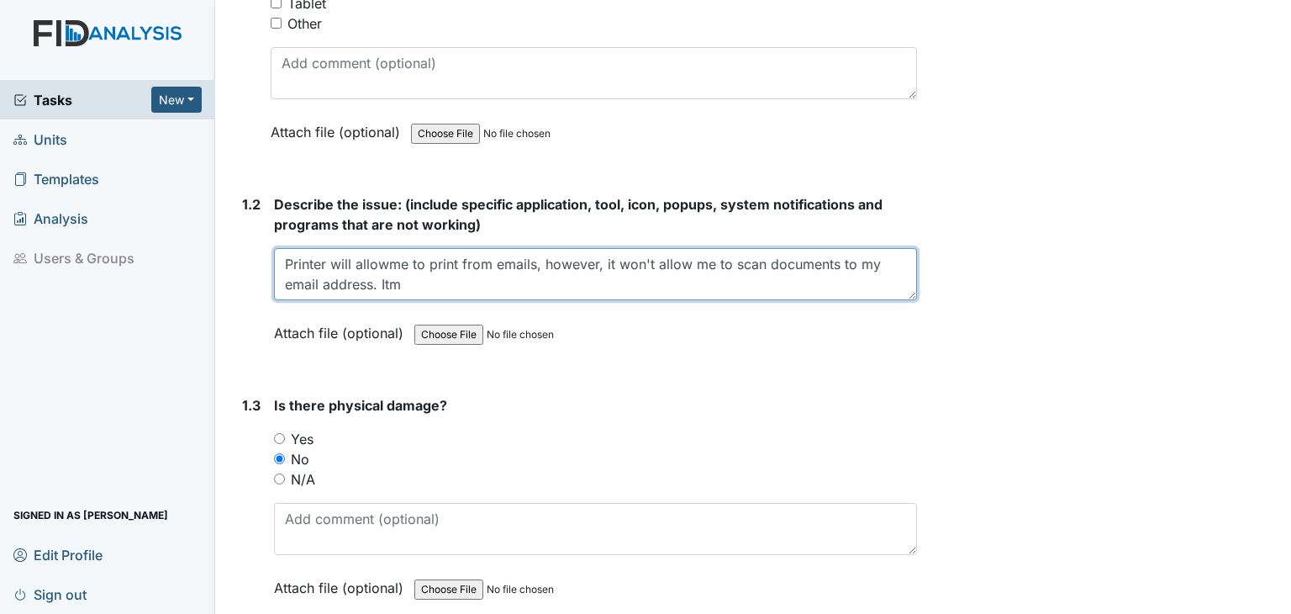
click at [383, 271] on textarea "Printer will allowme to print from emails, however, it won't allow me to scan d…" at bounding box center [595, 274] width 643 height 52
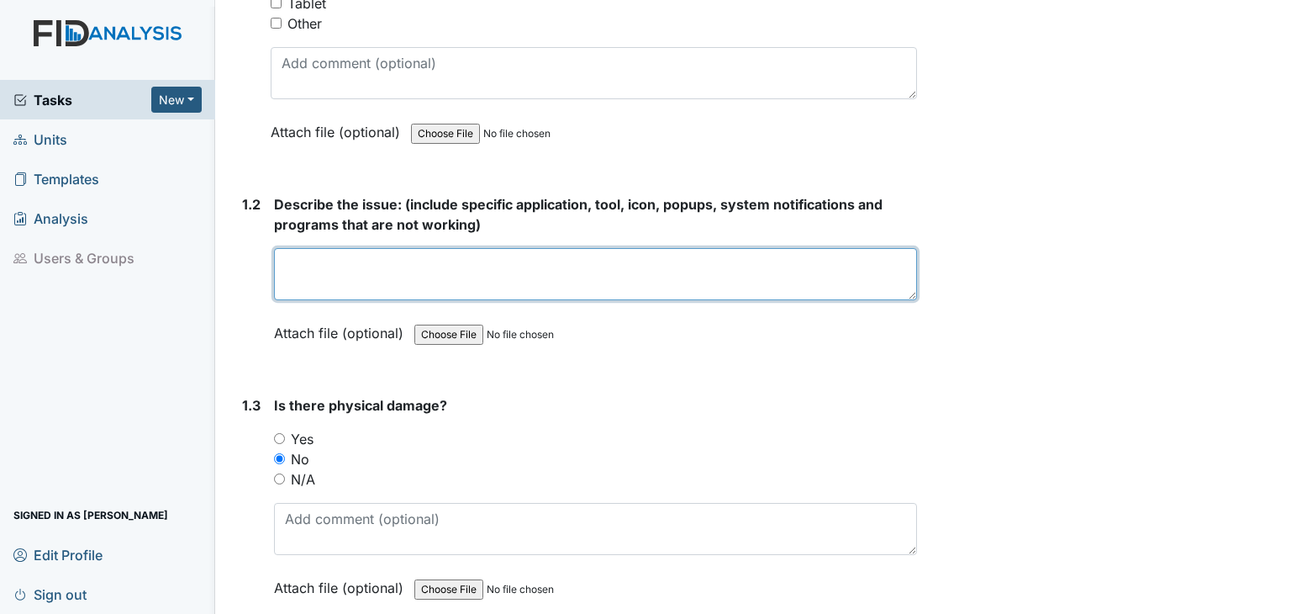
click at [383, 271] on textarea at bounding box center [595, 274] width 643 height 52
type textarea "state"
drag, startPoint x: 322, startPoint y: 268, endPoint x: 262, endPoint y: 266, distance: 59.7
click at [262, 266] on div "1.2 Describe the issue: (include specific application, tool, icon, popups, syst…" at bounding box center [576, 281] width 682 height 174
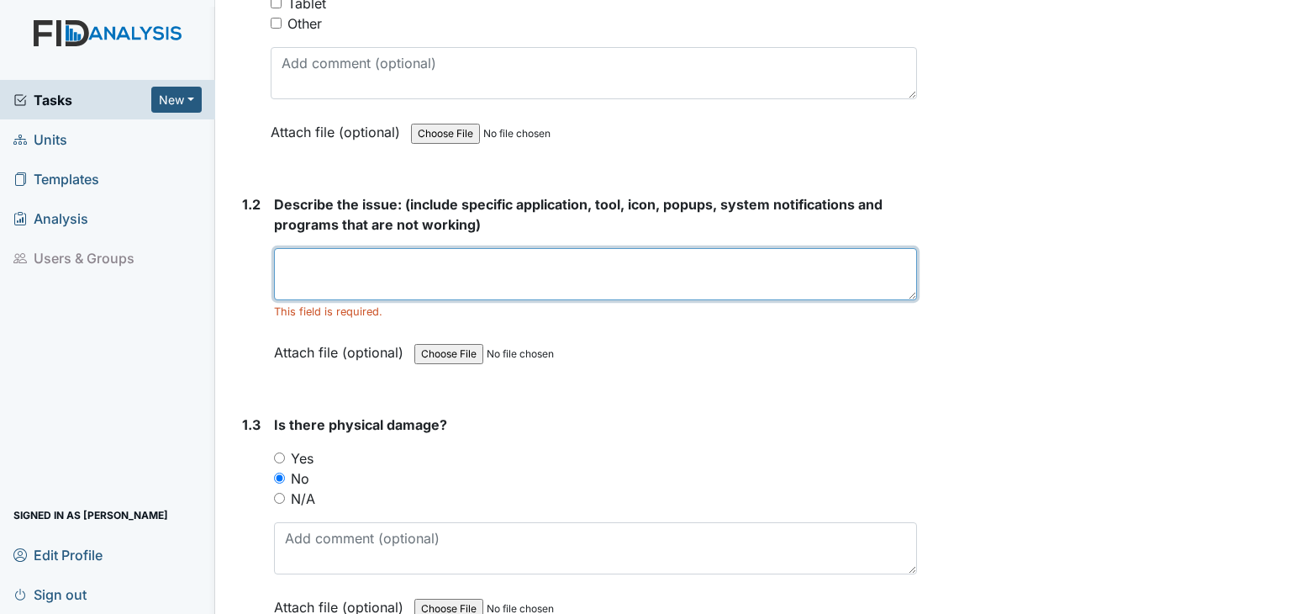
click at [324, 268] on textarea at bounding box center [595, 274] width 643 height 52
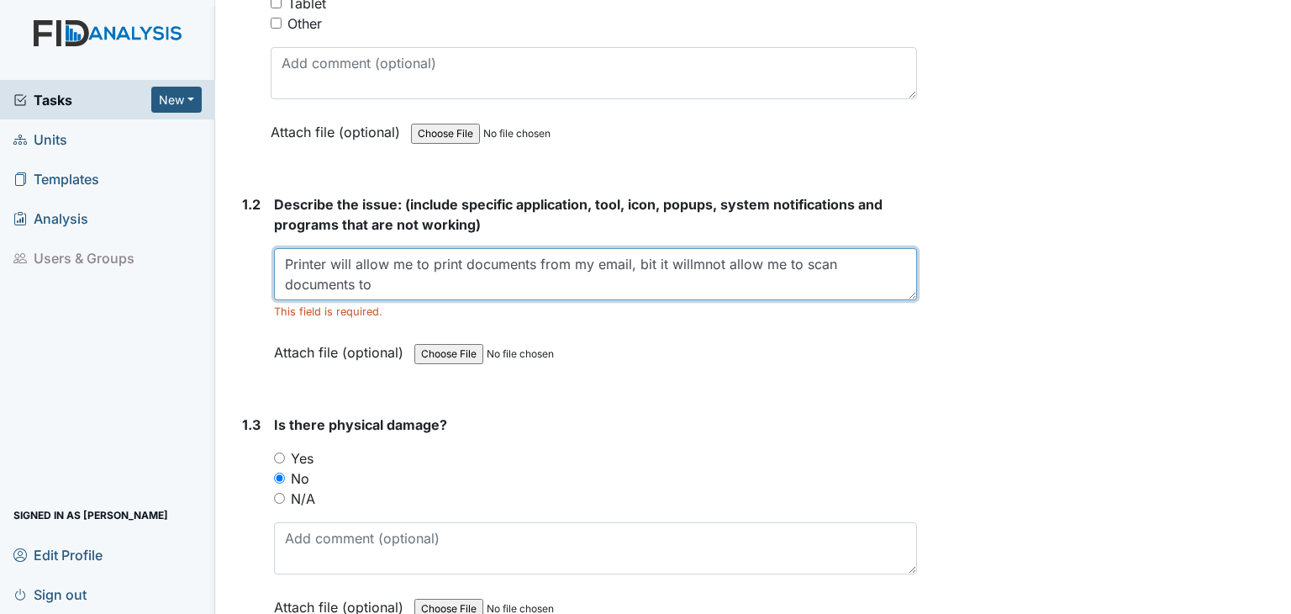
click at [544, 283] on textarea "Printer will allow me to print documents from my email, bit it willmnot allow m…" at bounding box center [595, 274] width 643 height 52
click at [703, 256] on textarea "Printer will allow me to print documents from my email, bit it willmnot allow m…" at bounding box center [595, 274] width 643 height 52
drag, startPoint x: 377, startPoint y: 287, endPoint x: 396, endPoint y: 296, distance: 21.4
click at [377, 290] on textarea "Printer will allow me to print documents from my email, bit it will not allow m…" at bounding box center [595, 274] width 643 height 52
click at [401, 283] on textarea "Printer will allow me to print documents from my email, bit it will not allow m…" at bounding box center [595, 274] width 643 height 52
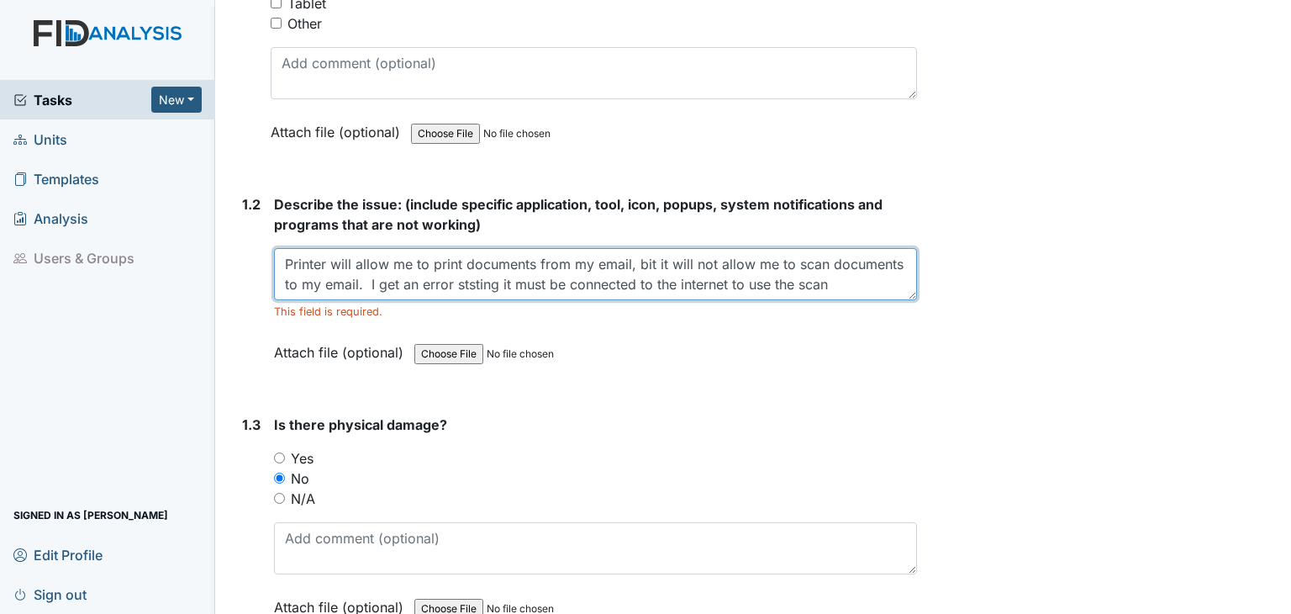
scroll to position [13, 0]
drag, startPoint x: 353, startPoint y: 290, endPoint x: 366, endPoint y: 300, distance: 16.8
click at [363, 299] on div "Printer will allow me to print documents from my email, bit it will not allow m…" at bounding box center [595, 283] width 643 height 71
click at [350, 279] on textarea "Printer will allow me to print documents from my email, bit it will not allow m…" at bounding box center [595, 274] width 643 height 52
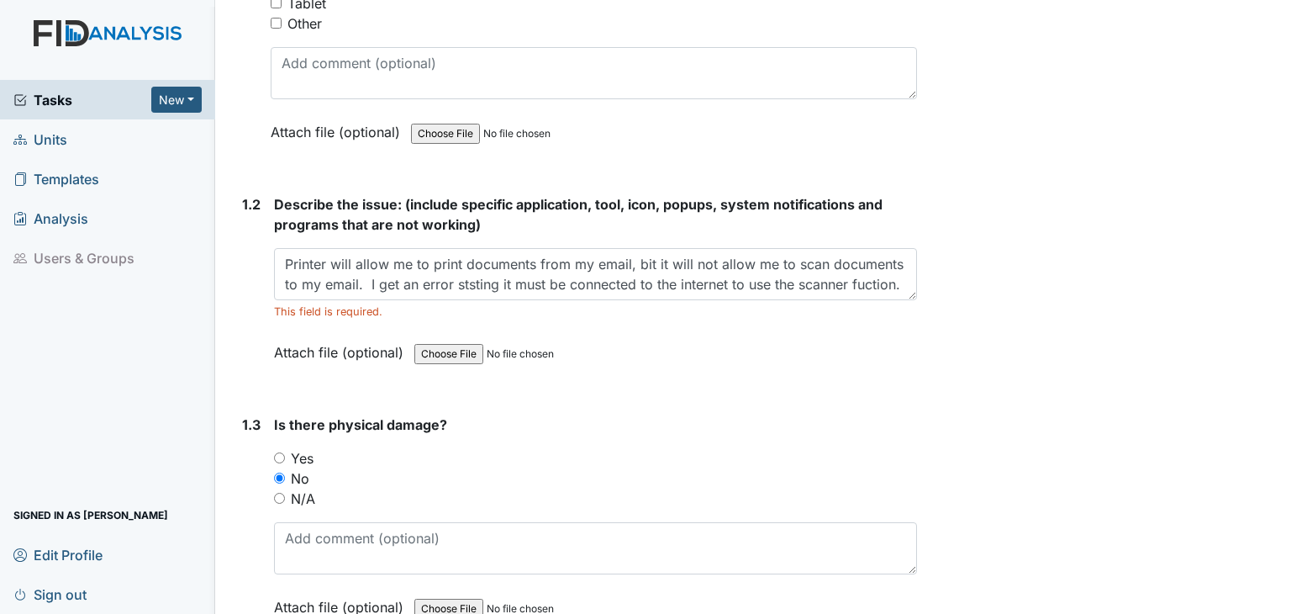
click at [369, 300] on div "Printer will allow me to print documents from my email, bit it will not allow m…" at bounding box center [595, 283] width 643 height 71
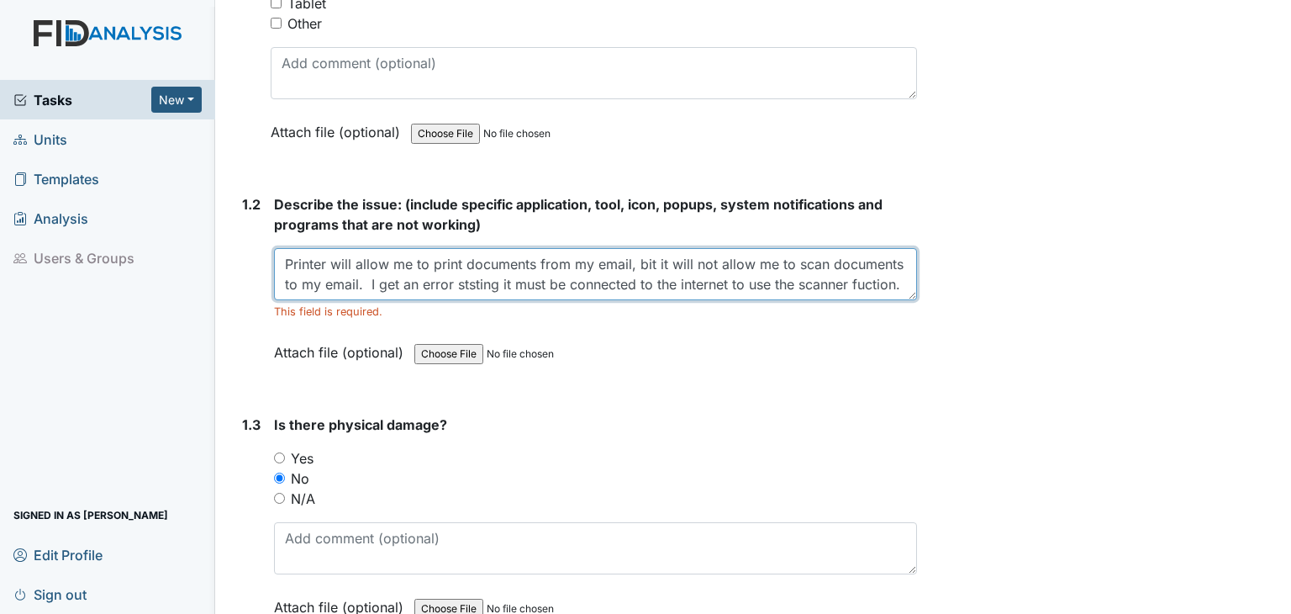
click at [355, 280] on textarea "Printer will allow me to print documents from my email, bit it will not allow m…" at bounding box center [595, 274] width 643 height 52
click at [410, 280] on textarea "Printer will allow me to print documents from my email, bit it will not allow m…" at bounding box center [595, 274] width 643 height 52
drag, startPoint x: 548, startPoint y: 275, endPoint x: 555, endPoint y: 314, distance: 39.2
click at [548, 278] on textarea "Printer will allow me to print documents from my email, bit it will not allow m…" at bounding box center [595, 274] width 643 height 52
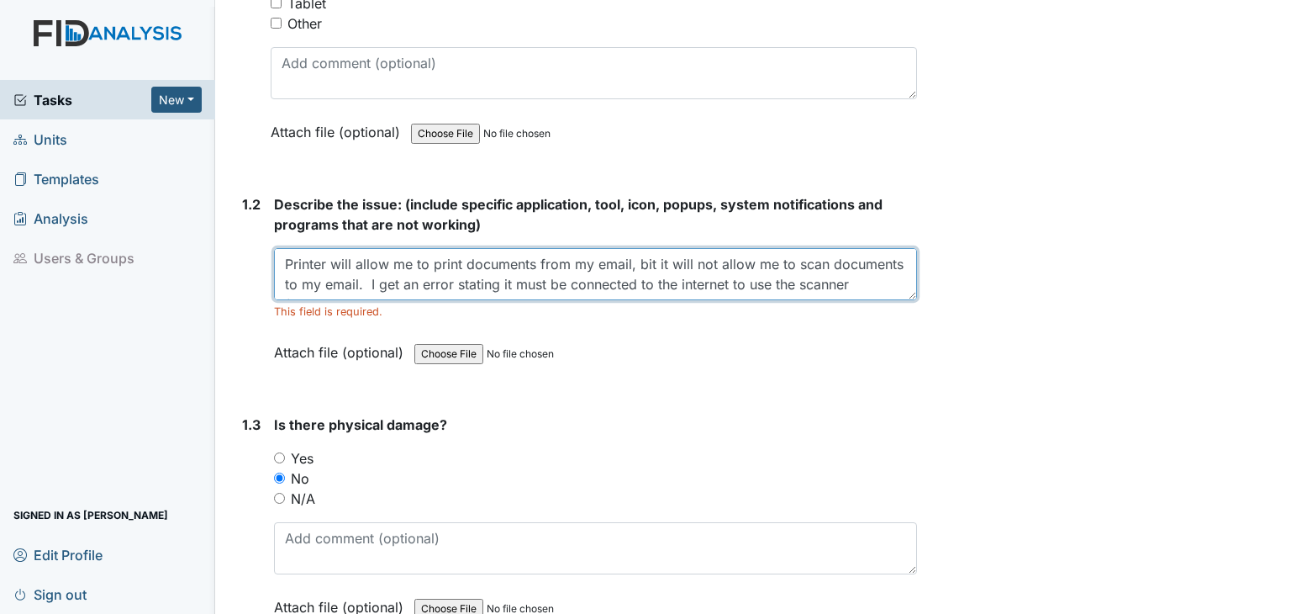
scroll to position [20, 0]
click at [422, 287] on textarea "Printer will allow me to print documents from my email, bit it will not allow m…" at bounding box center [595, 274] width 643 height 52
click at [900, 250] on textarea "Printer will allow me to print documents from my email, bit it will not allow m…" at bounding box center [595, 274] width 643 height 52
drag, startPoint x: 647, startPoint y: 263, endPoint x: 664, endPoint y: 285, distance: 27.6
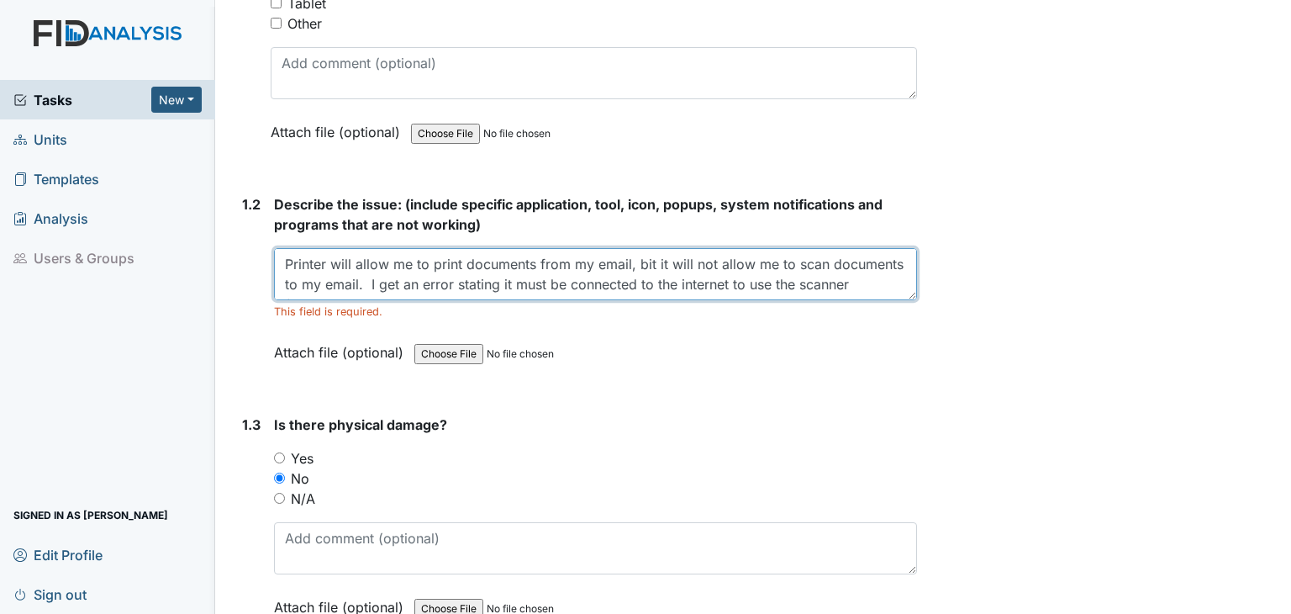
click at [648, 266] on textarea "Printer will allow me to print documents from my email, bit it will not allow m…" at bounding box center [595, 274] width 643 height 52
click at [367, 284] on textarea "Printer will allow me to print documents from my email, but it will not allow m…" at bounding box center [595, 274] width 643 height 52
drag, startPoint x: 540, startPoint y: 261, endPoint x: 527, endPoint y: 317, distance: 56.9
click at [561, 261] on textarea "Printer will allow me to print documents from my email, but it will not allow m…" at bounding box center [595, 274] width 643 height 52
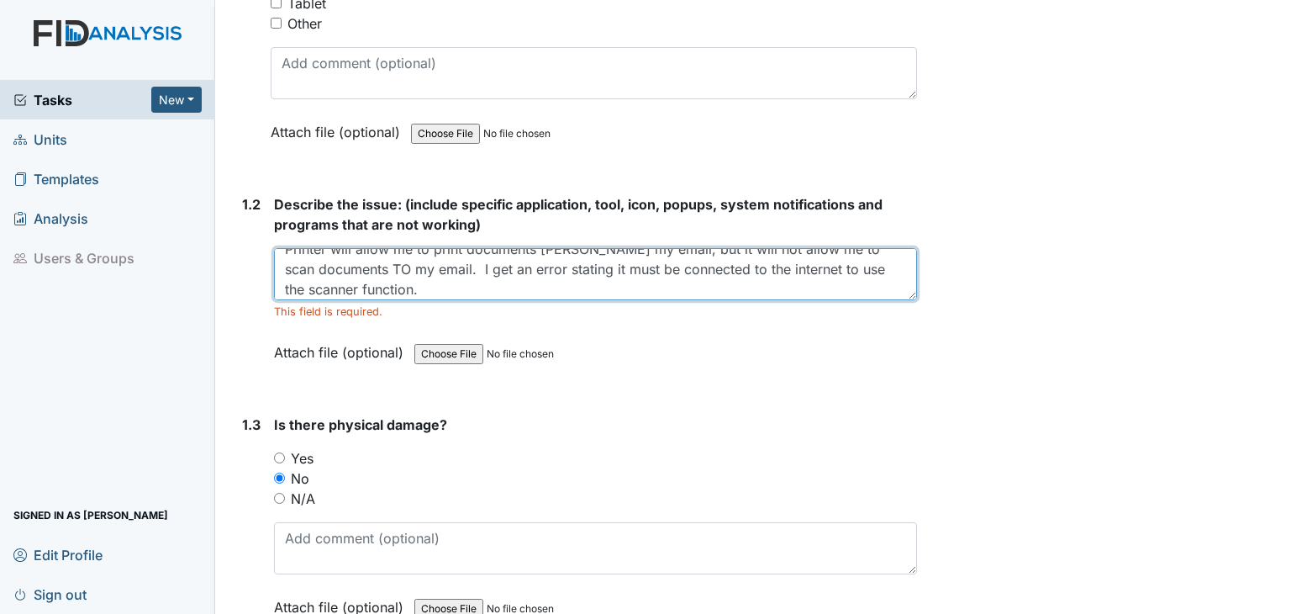
scroll to position [20, 0]
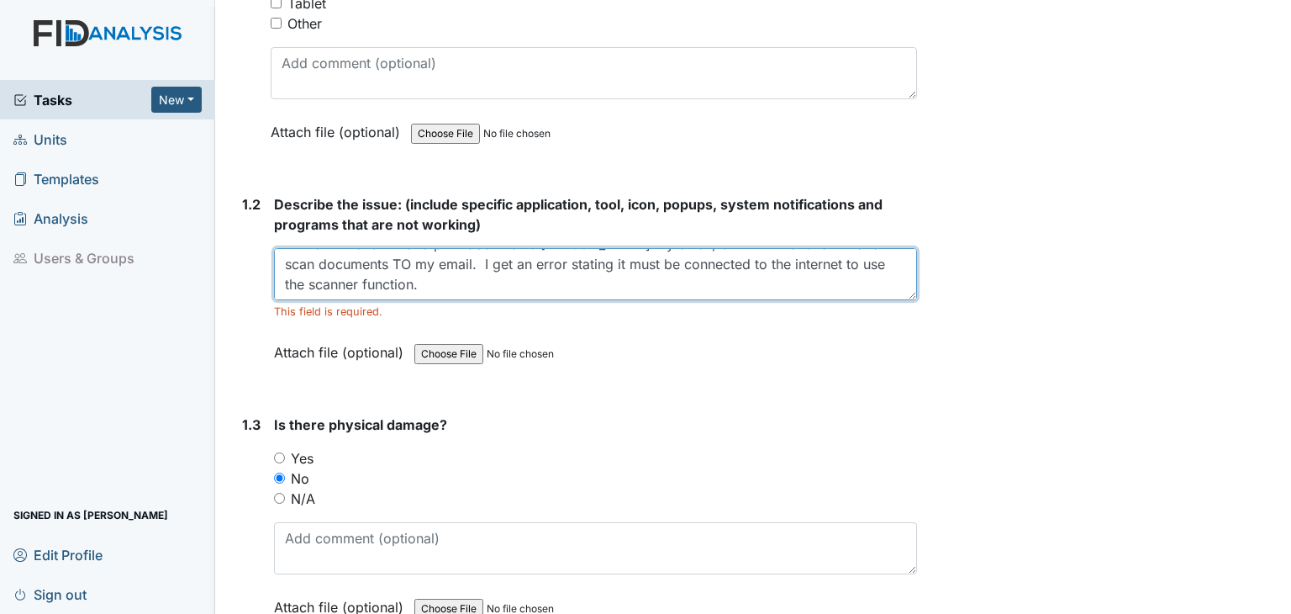
click at [407, 283] on textarea "Printer will allow me to print documents FROMm my email, but it will not allow …" at bounding box center [595, 274] width 643 height 52
drag, startPoint x: 514, startPoint y: 287, endPoint x: 531, endPoint y: 277, distance: 19.6
click at [514, 287] on textarea "Printer will allow me to print documents FROMm my email, but it will not allow …" at bounding box center [595, 274] width 643 height 52
drag, startPoint x: 755, startPoint y: 283, endPoint x: 804, endPoint y: 320, distance: 61.9
click at [755, 284] on textarea "Printer will allow me to print documents FROMm my email, but it will not allow …" at bounding box center [595, 274] width 643 height 52
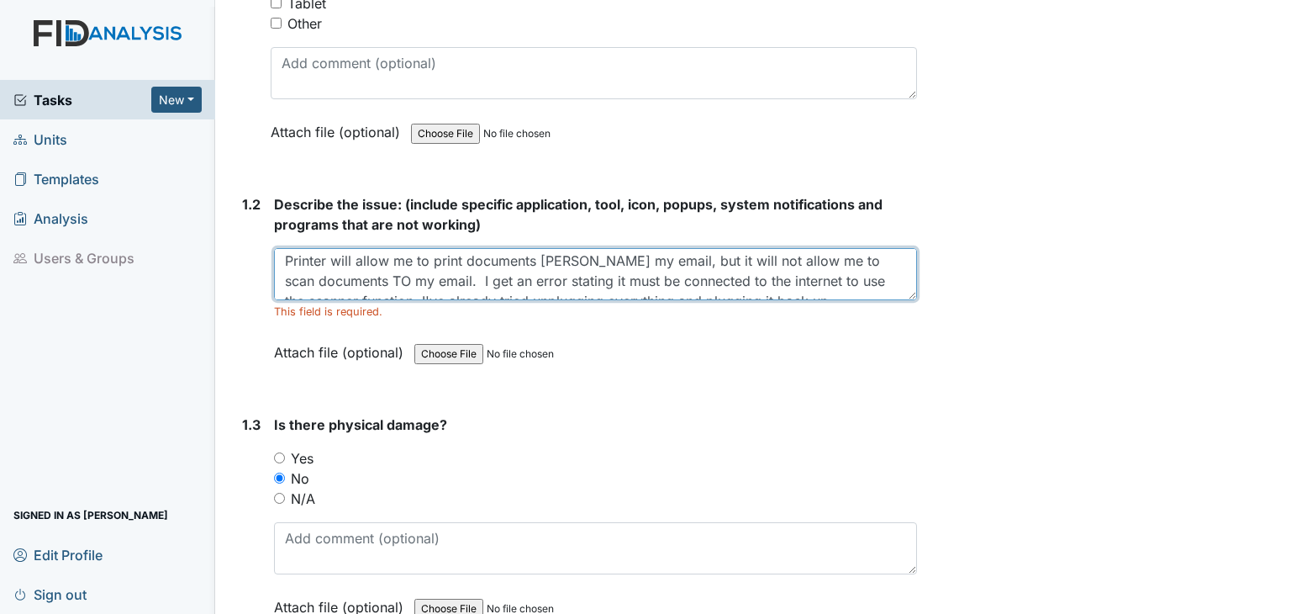
scroll to position [0, 0]
click at [590, 260] on textarea "Printer will allow me to print documents FROMm my email, but it will not allow …" at bounding box center [595, 274] width 643 height 52
click at [459, 282] on textarea "Printer will allow me to print documents FROM my email, but it will not allow m…" at bounding box center [595, 274] width 643 height 52
click at [477, 283] on textarea "Printer will allow me to print documents FROM my email, but it will not allow m…" at bounding box center [595, 274] width 643 height 52
click at [607, 287] on textarea "Printer will allow me to print documents FROM my email, but it will not allow m…" at bounding box center [595, 274] width 643 height 52
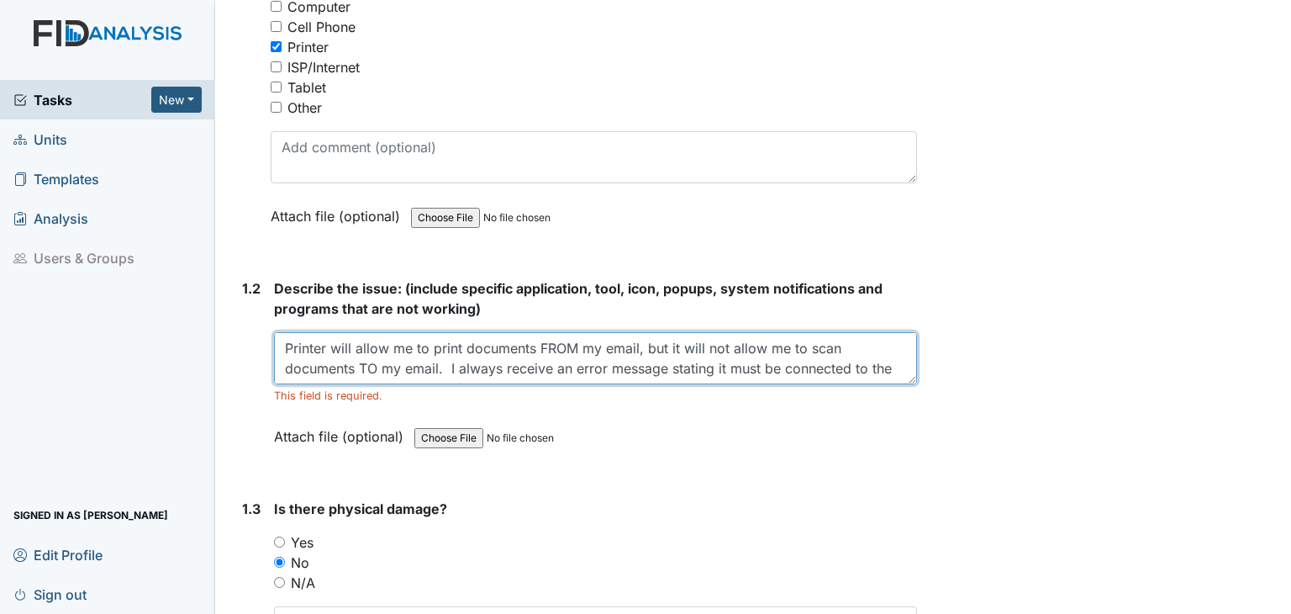
click at [714, 362] on textarea "Printer will allow me to print documents FROM my email, but it will not allow m…" at bounding box center [595, 358] width 643 height 52
click at [716, 365] on textarea "Printer will allow me to print documents FROM my email, but it will not allow m…" at bounding box center [595, 358] width 643 height 52
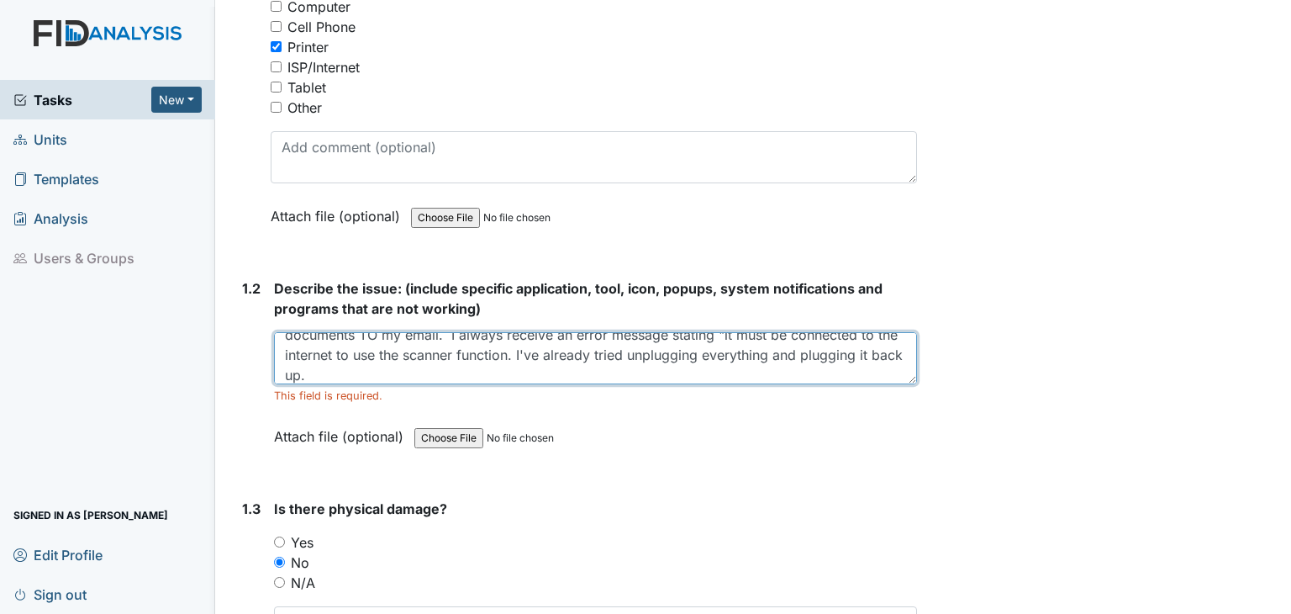
drag, startPoint x: 539, startPoint y: 352, endPoint x: 545, endPoint y: 378, distance: 26.7
click at [539, 360] on textarea "Printer will allow me to print documents FROM my email, but it will not allow m…" at bounding box center [595, 358] width 643 height 52
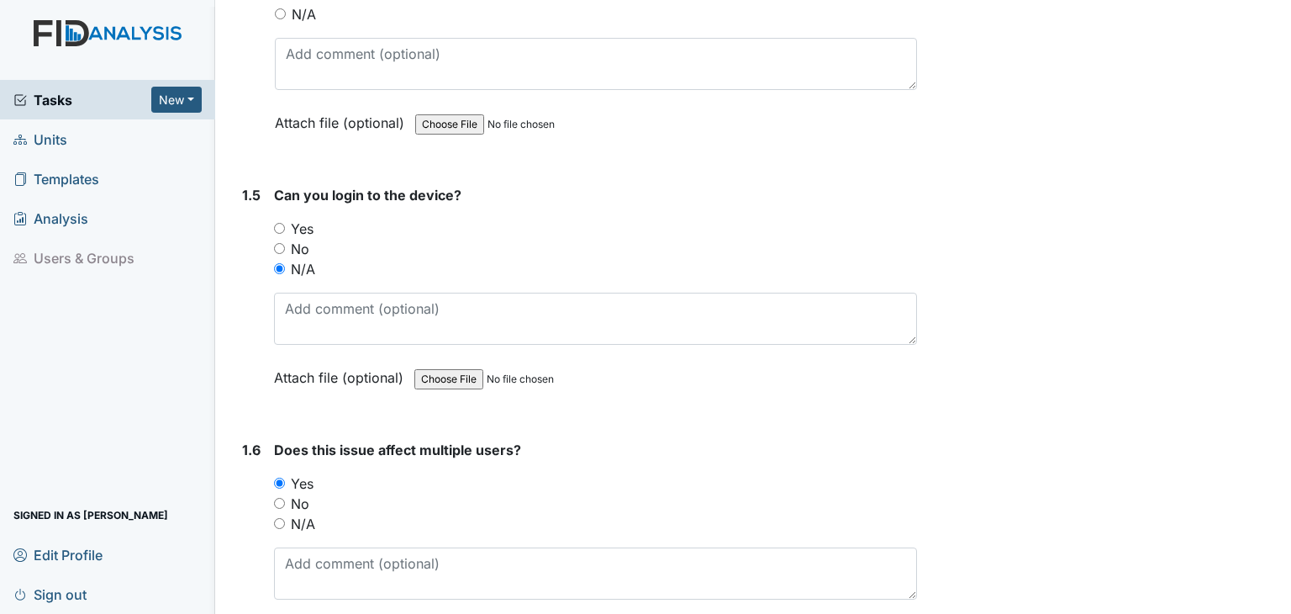
scroll to position [1273, 0]
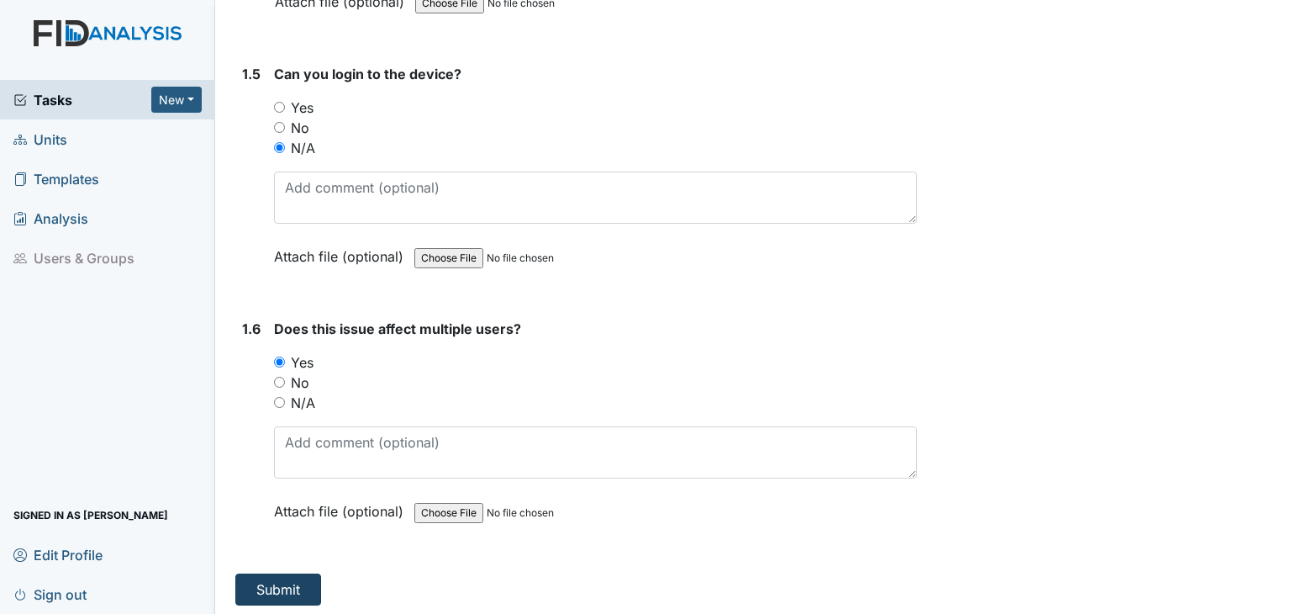
type textarea "Printer will allow me to print documents FROM my email, but it will not allow m…"
click at [264, 586] on button "Submit" at bounding box center [278, 589] width 86 height 32
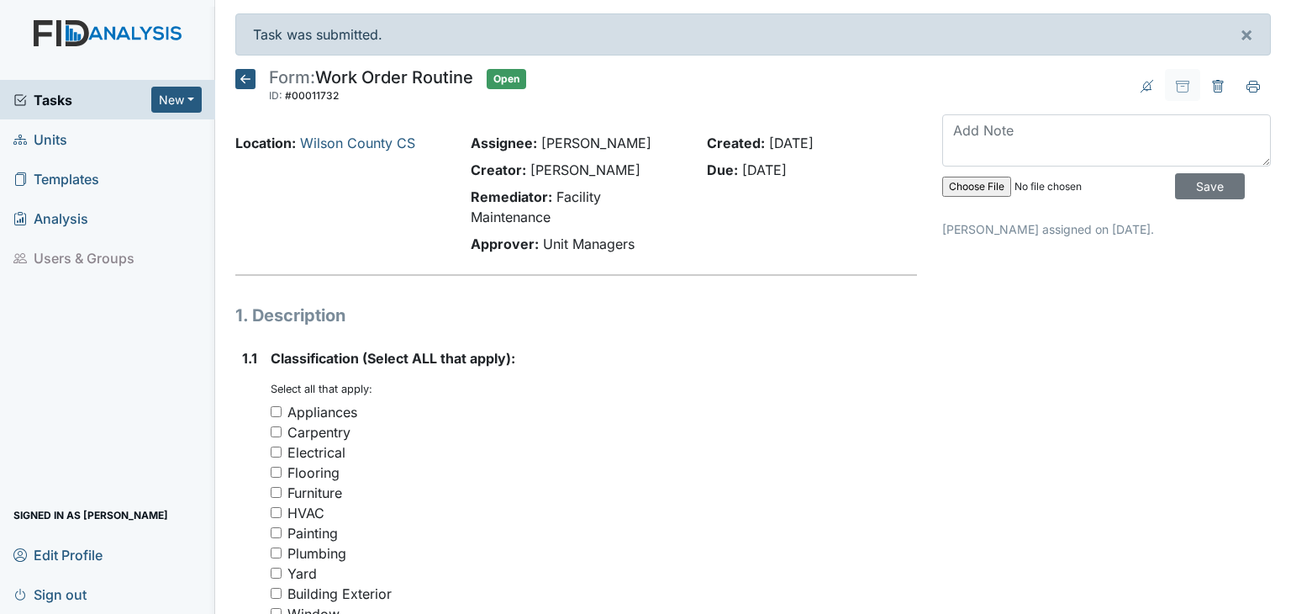
click at [58, 98] on span "Tasks" at bounding box center [82, 100] width 138 height 20
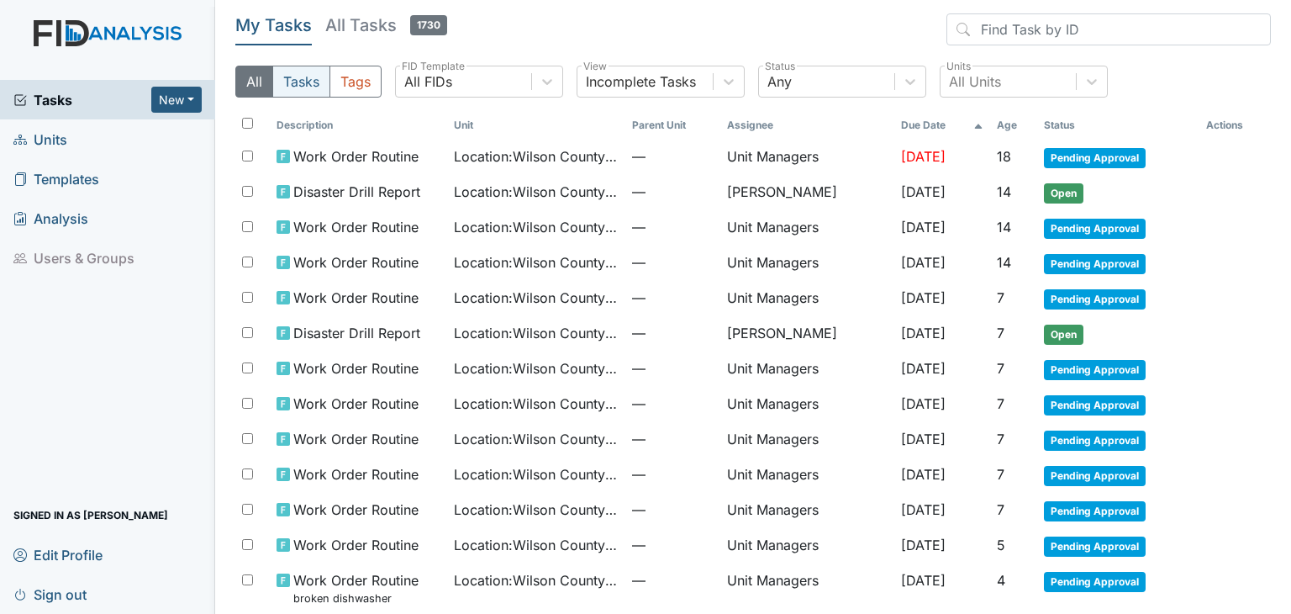
click at [301, 82] on button "Tasks" at bounding box center [301, 82] width 58 height 32
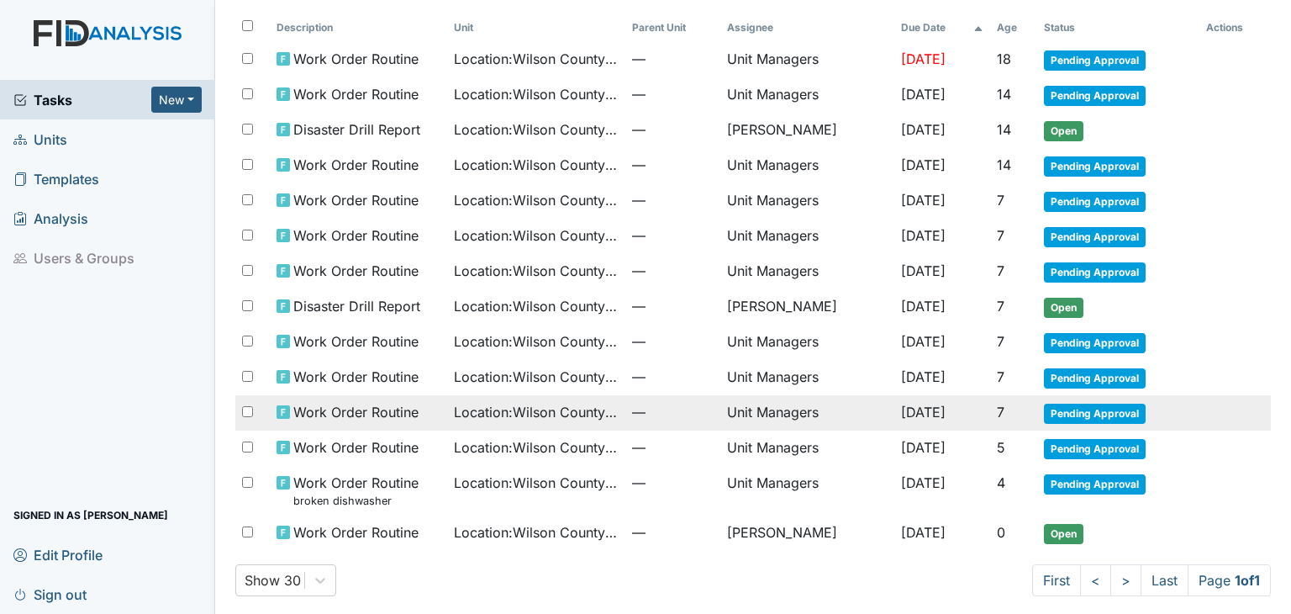
scroll to position [98, 0]
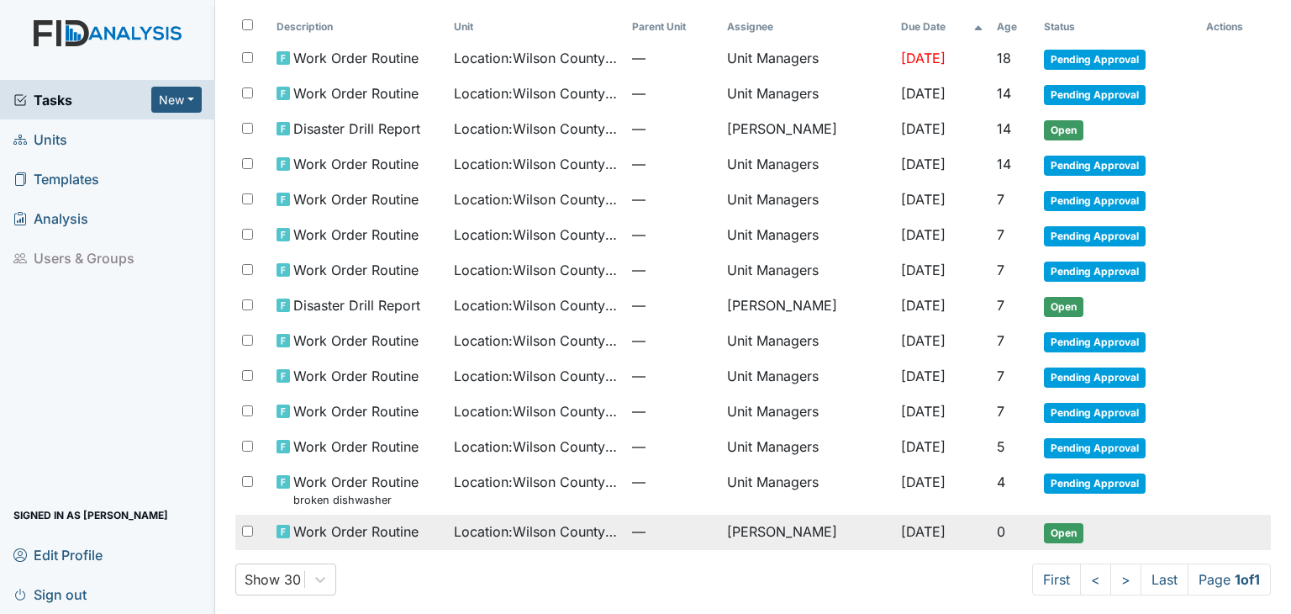
click at [493, 522] on span "Location : Wilson County CS" at bounding box center [536, 531] width 164 height 20
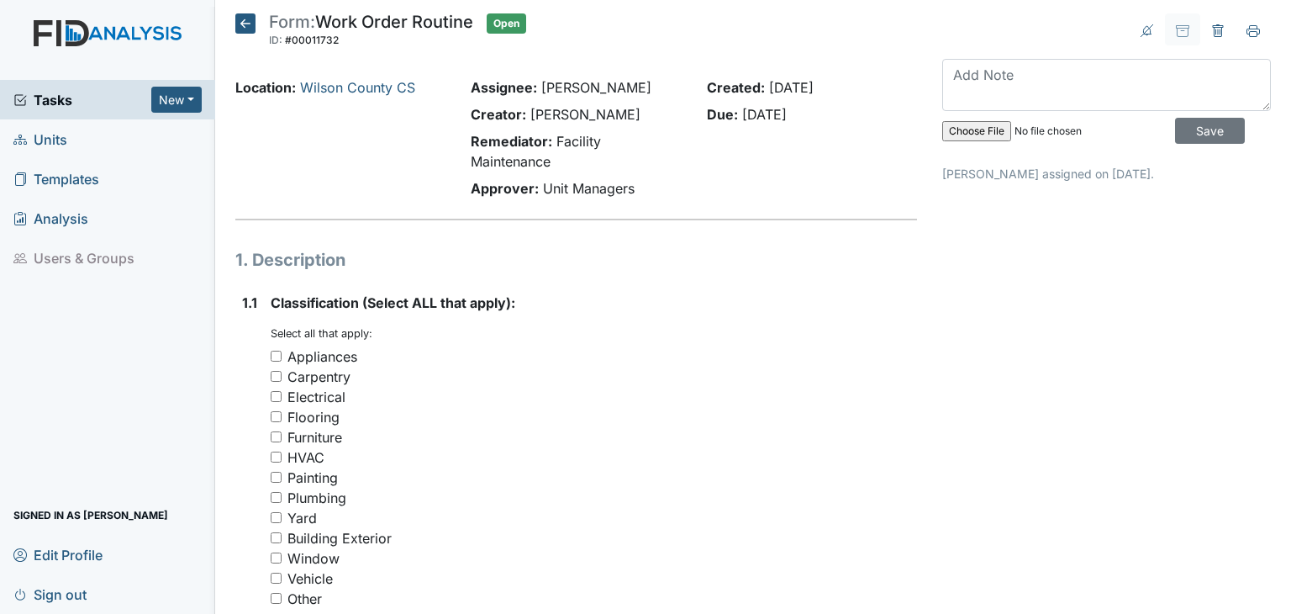
click at [61, 104] on span "Tasks" at bounding box center [82, 100] width 138 height 20
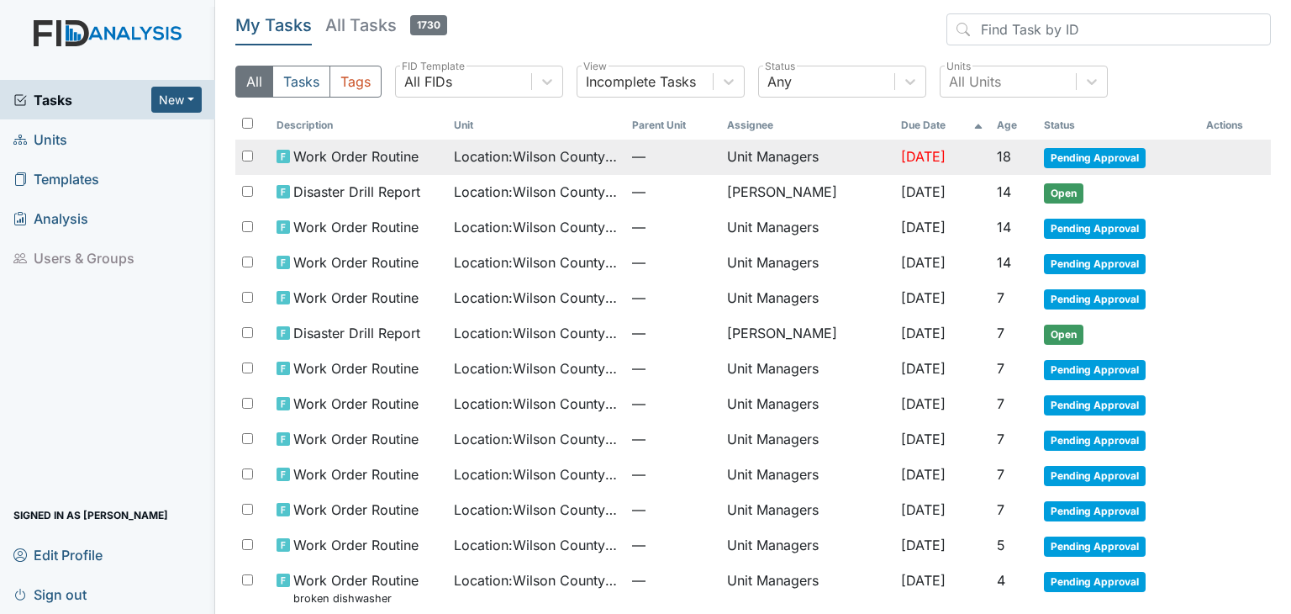
click at [407, 151] on span "Work Order Routine" at bounding box center [355, 156] width 125 height 20
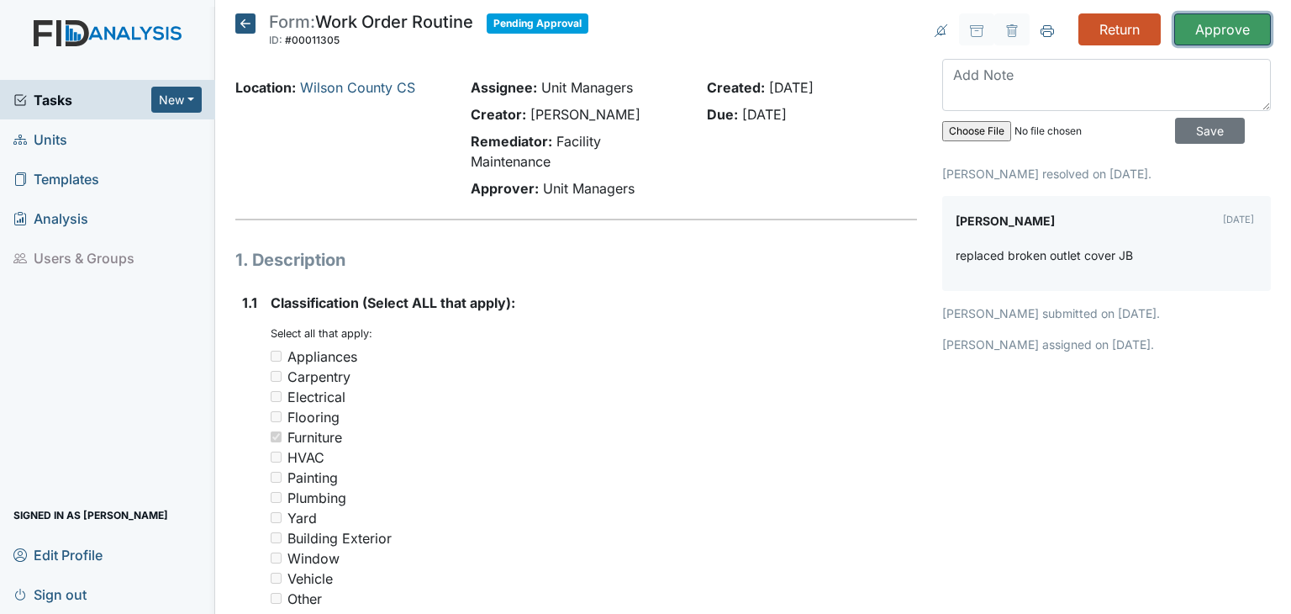
click at [1201, 24] on input "Approve" at bounding box center [1222, 29] width 97 height 32
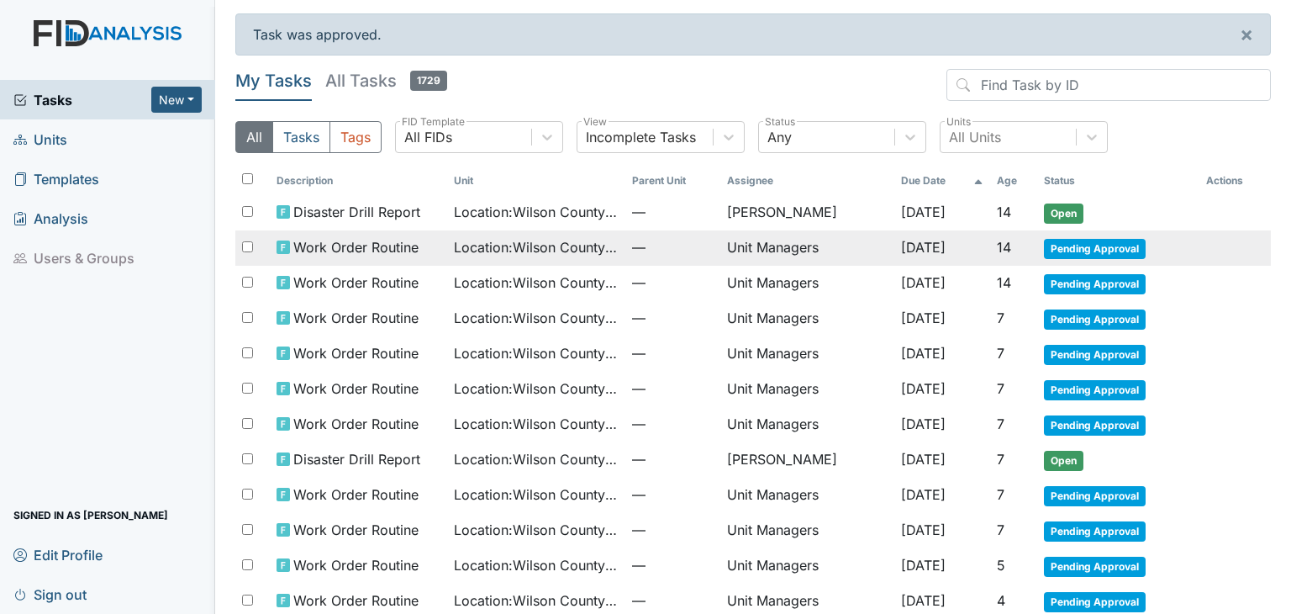
click at [964, 252] on td "[DATE]" at bounding box center [942, 247] width 96 height 35
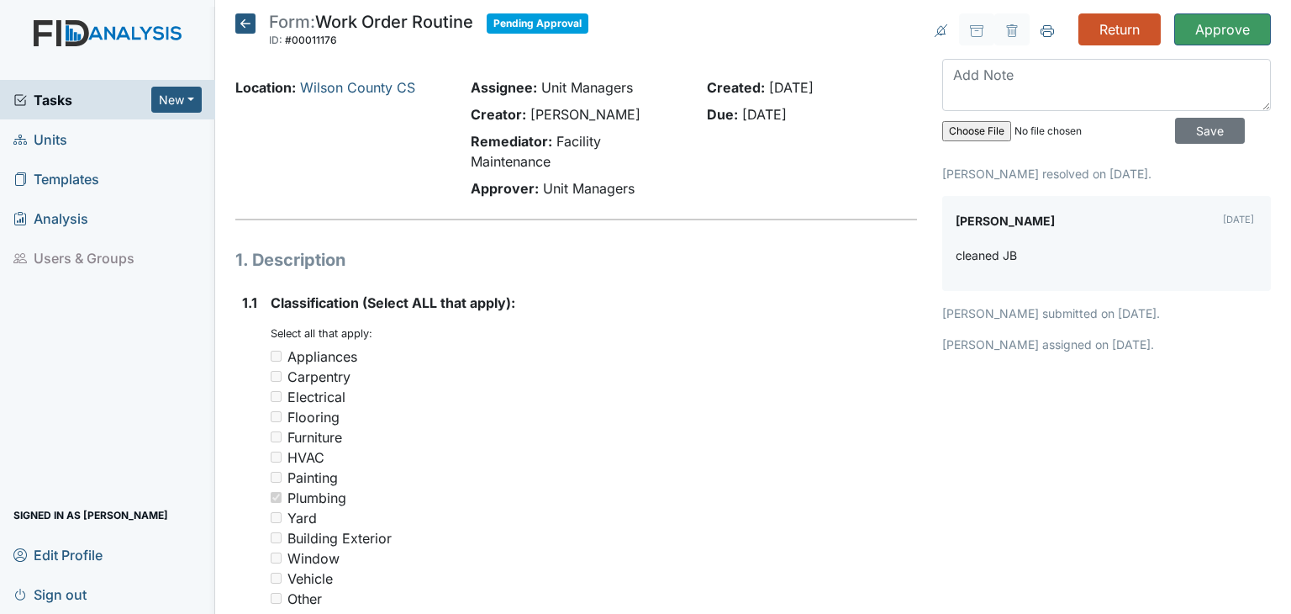
click at [52, 97] on span "Tasks" at bounding box center [82, 100] width 138 height 20
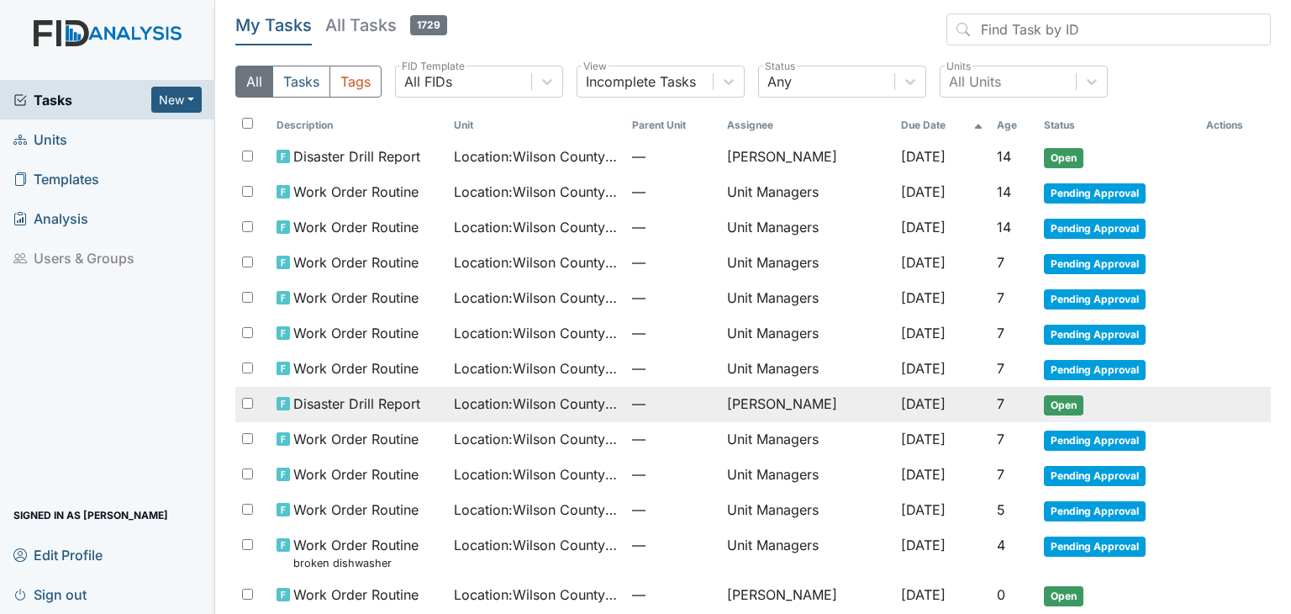
scroll to position [64, 0]
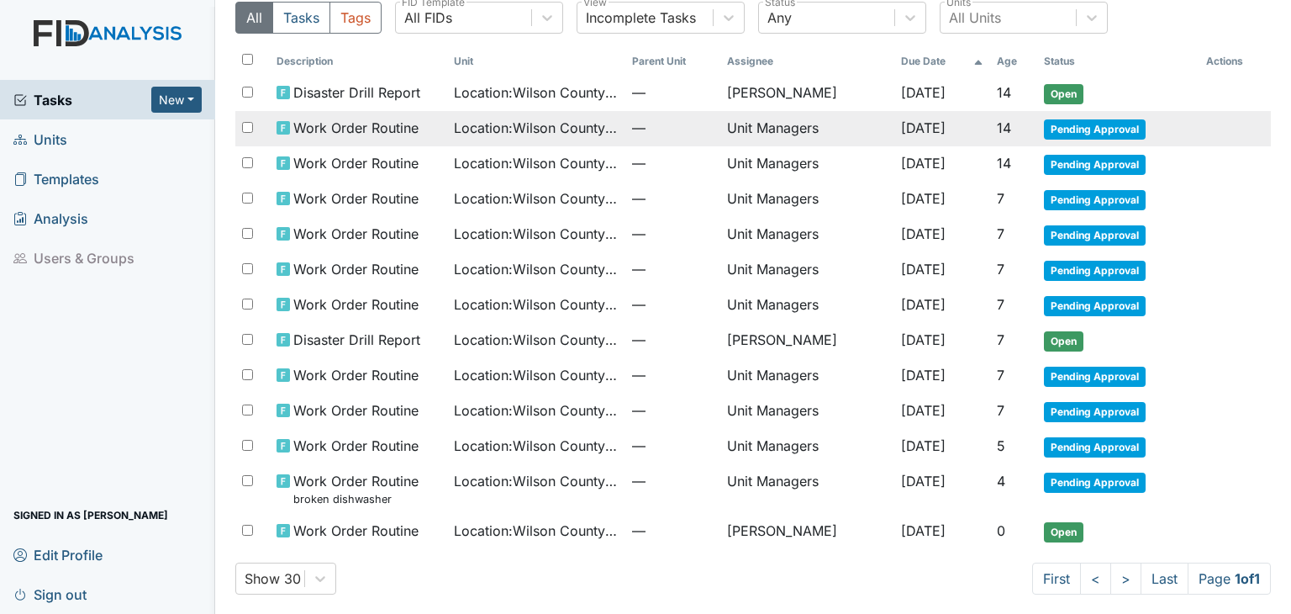
click at [688, 122] on span "—" at bounding box center [673, 128] width 82 height 20
